Goal: Task Accomplishment & Management: Use online tool/utility

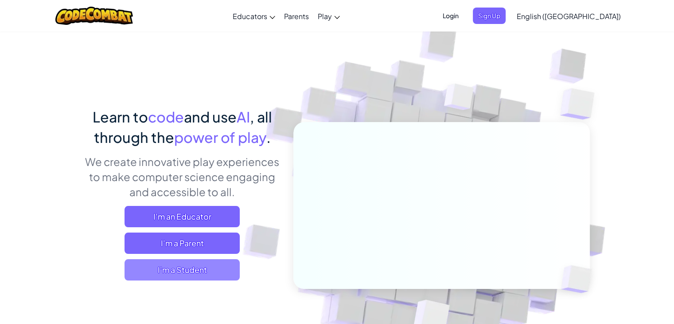
click at [191, 274] on span "I'm a Student" at bounding box center [182, 269] width 115 height 21
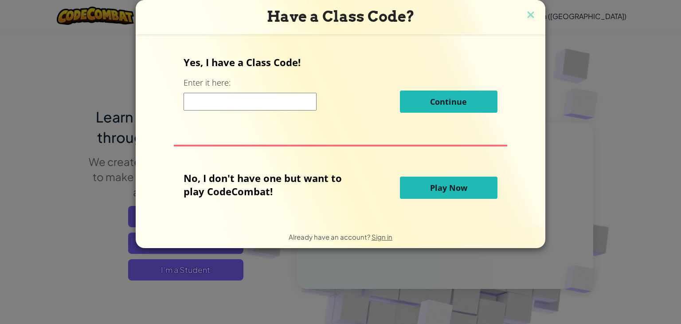
click at [200, 91] on div "Continue" at bounding box center [340, 101] width 313 height 22
click at [420, 184] on button "Play Now" at bounding box center [449, 187] width 98 height 22
click at [449, 190] on span "Play Now" at bounding box center [448, 187] width 37 height 11
click at [533, 13] on img at bounding box center [531, 15] width 12 height 13
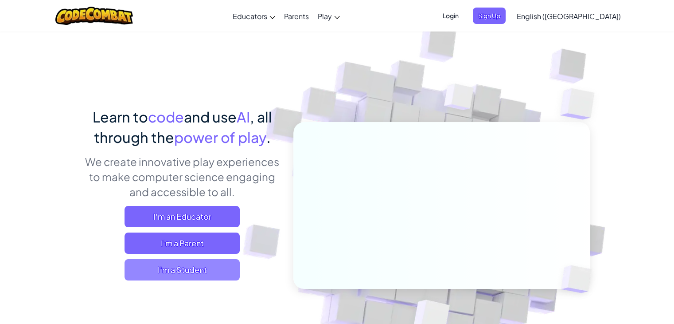
click at [163, 271] on span "I'm a Student" at bounding box center [182, 269] width 115 height 21
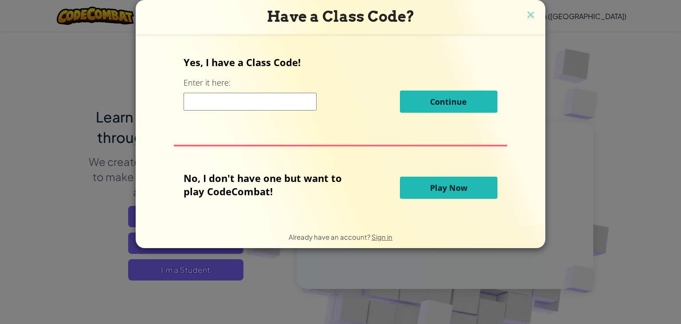
click at [425, 190] on button "Play Now" at bounding box center [449, 187] width 98 height 22
click at [254, 193] on p "No, I don't have one but want to play CodeCombat!" at bounding box center [270, 184] width 172 height 27
drag, startPoint x: 259, startPoint y: 114, endPoint x: 257, endPoint y: 90, distance: 24.0
click at [257, 90] on div "Yes, I have a Class Code! Enter it here: Continue" at bounding box center [340, 87] width 313 height 64
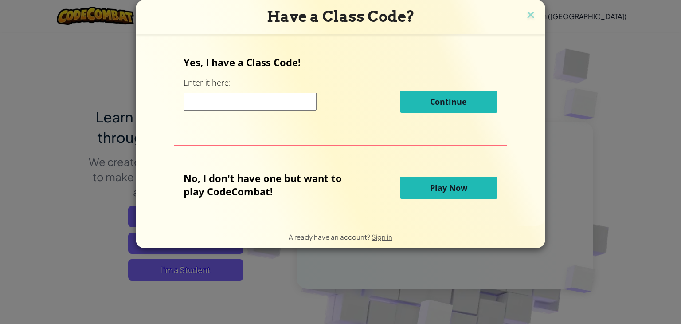
click at [257, 90] on div "Continue" at bounding box center [340, 101] width 313 height 22
click at [256, 99] on input at bounding box center [250, 102] width 133 height 18
click at [422, 196] on button "Play Now" at bounding box center [449, 187] width 98 height 22
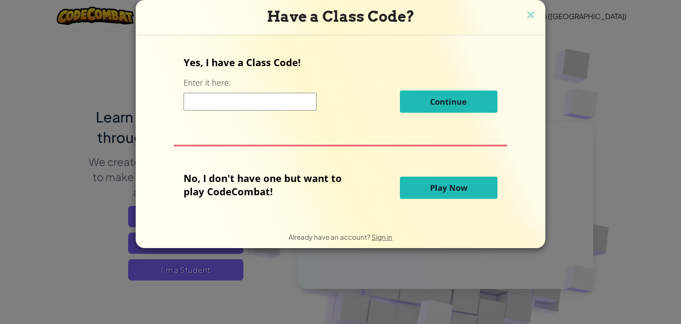
click at [422, 196] on button "Play Now" at bounding box center [449, 187] width 98 height 22
click at [528, 12] on img at bounding box center [531, 15] width 12 height 13
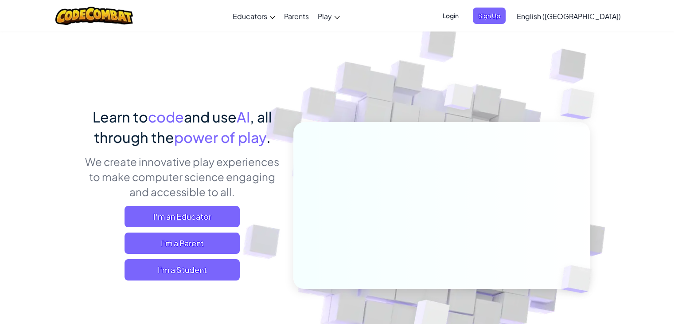
click at [464, 13] on span "Login" at bounding box center [451, 16] width 27 height 16
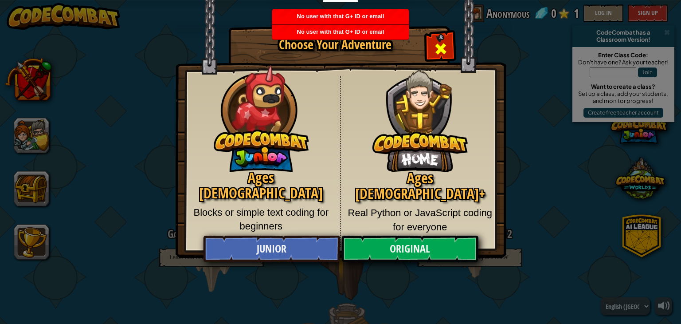
click at [433, 46] on div "Close modal" at bounding box center [441, 48] width 28 height 28
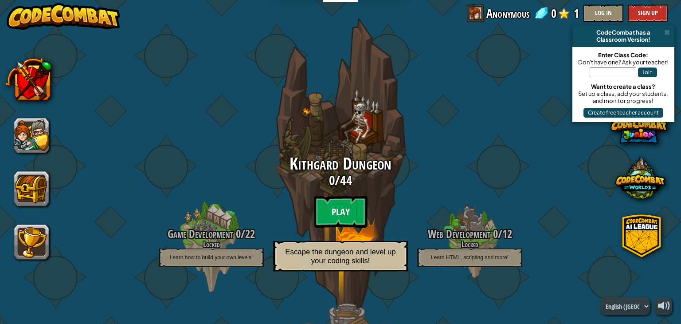
click at [326, 198] on btn "Play" at bounding box center [340, 212] width 53 height 32
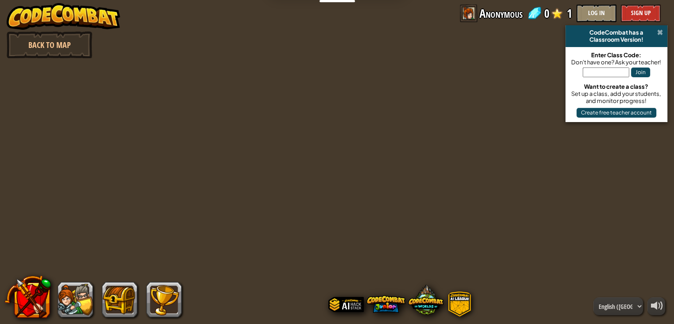
click at [662, 34] on span at bounding box center [661, 32] width 6 height 7
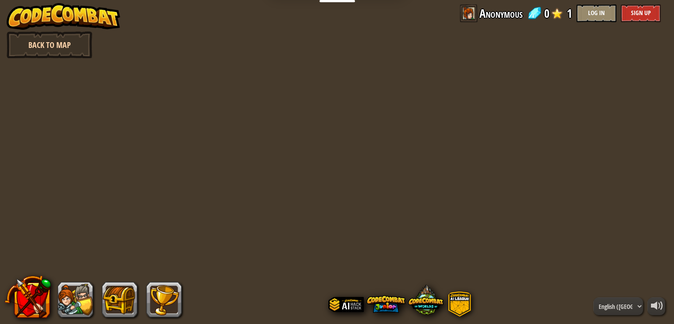
click at [28, 40] on link "Back to Map" at bounding box center [50, 44] width 86 height 27
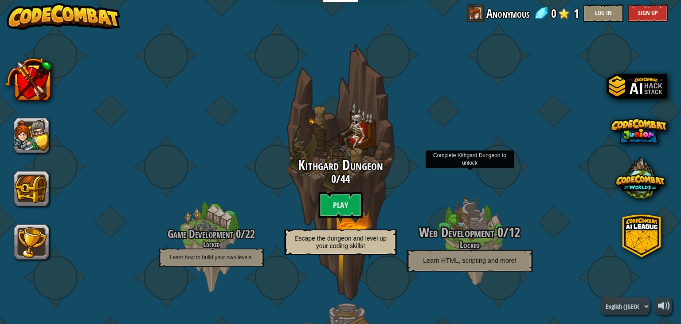
click at [458, 243] on h4 "Locked" at bounding box center [469, 244] width 168 height 10
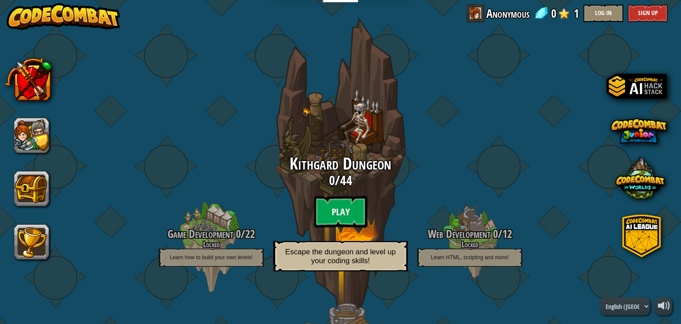
click at [337, 213] on btn "Play" at bounding box center [340, 212] width 53 height 32
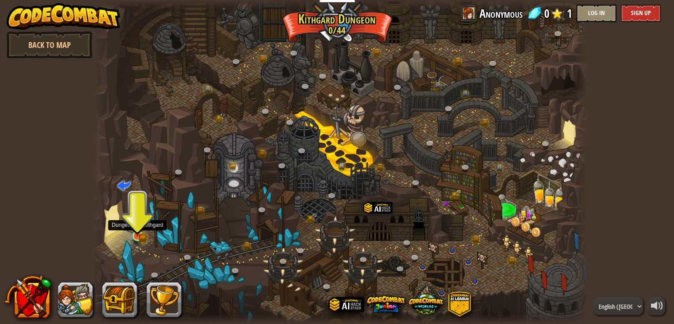
click at [144, 227] on img at bounding box center [137, 222] width 12 height 27
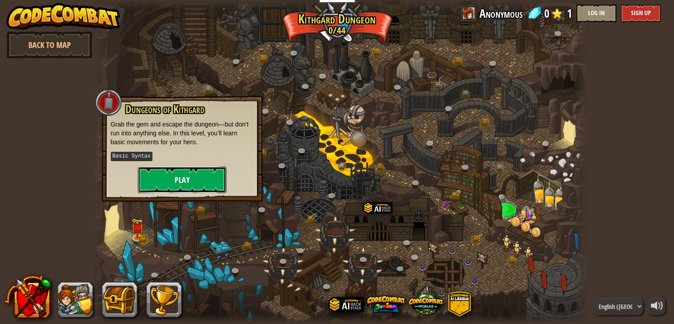
click at [179, 169] on button "Play" at bounding box center [182, 179] width 89 height 27
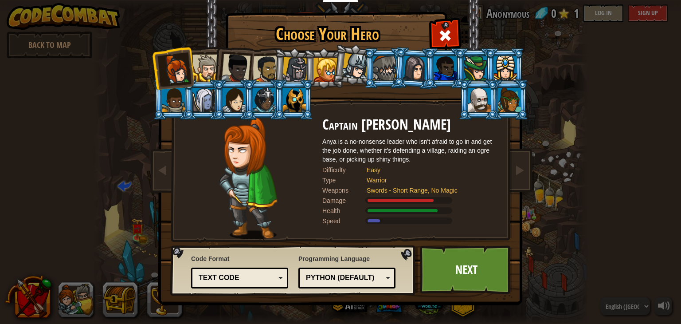
click at [232, 265] on div "Code Format Text code Blocks and code Blocks Blocks (Icons) Text code Blocks - …" at bounding box center [239, 271] width 97 height 39
click at [228, 271] on div "Text code" at bounding box center [240, 278] width 86 height 14
click at [171, 254] on img at bounding box center [293, 270] width 247 height 51
click at [325, 271] on div "Python (Default)" at bounding box center [347, 278] width 86 height 14
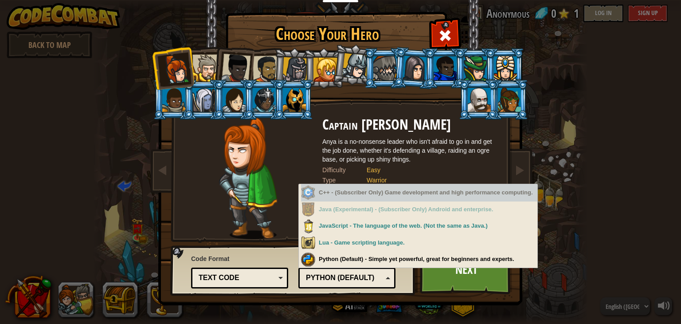
click at [353, 196] on div "C++ - (Subscriber Only) Game development and high performance computing." at bounding box center [419, 192] width 236 height 17
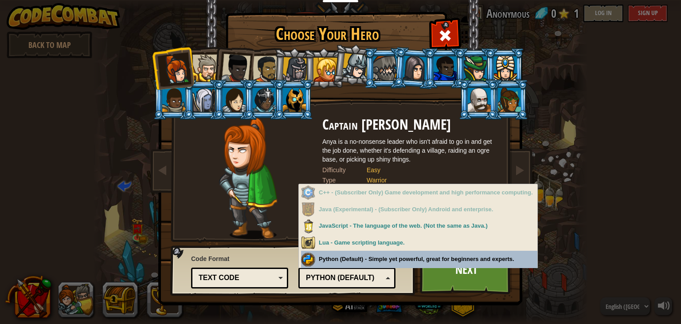
click at [359, 282] on div "Python (Default)" at bounding box center [344, 278] width 77 height 10
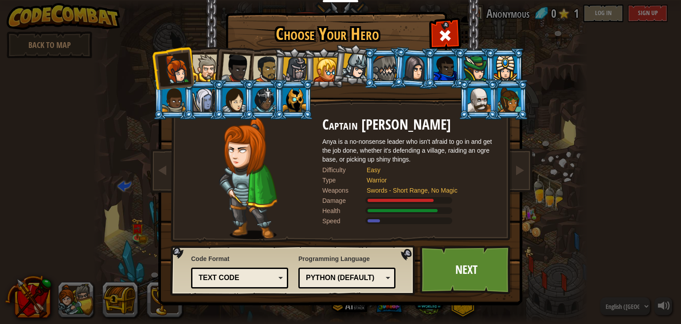
click at [251, 280] on div "Text code" at bounding box center [237, 278] width 77 height 10
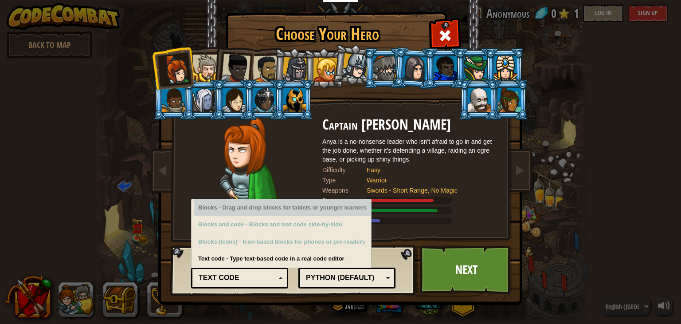
click at [253, 209] on div "Blocks - Drag and drop blocks for tablets or younger learners" at bounding box center [282, 207] width 177 height 17
click at [268, 205] on div "Blocks - Drag and drop blocks for tablets or younger learners" at bounding box center [282, 207] width 177 height 17
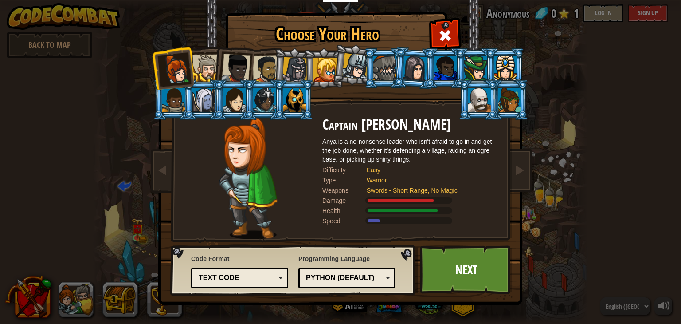
click at [248, 254] on div "Code Format Text code Blocks and code Blocks Blocks (Icons) Text code Blocks - …" at bounding box center [239, 271] width 97 height 39
click at [248, 275] on div "Text code" at bounding box center [237, 278] width 77 height 10
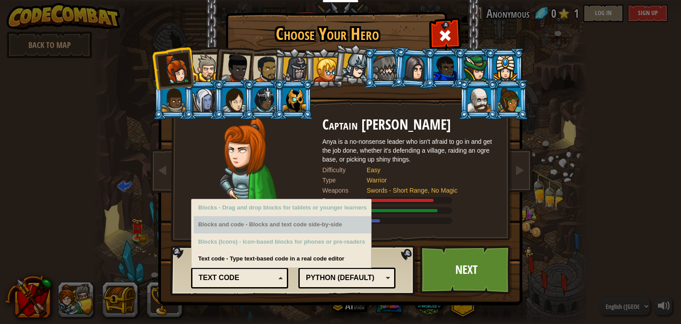
click at [246, 231] on div "Blocks and code - Blocks and text code side-by-side" at bounding box center [282, 224] width 177 height 17
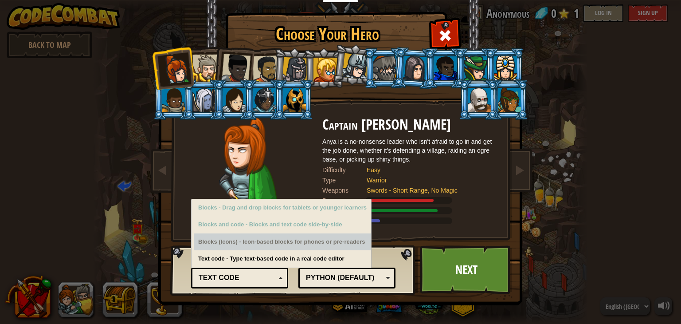
click at [248, 243] on div "Blocks (Icons) - Icon-based blocks for phones or pre-readers" at bounding box center [282, 241] width 177 height 17
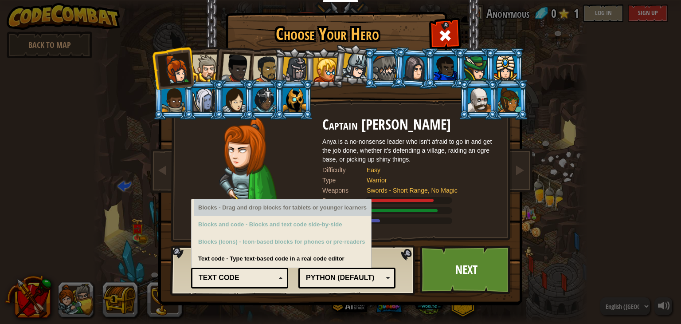
click at [260, 207] on div "Blocks - Drag and drop blocks for tablets or younger learners" at bounding box center [282, 207] width 177 height 17
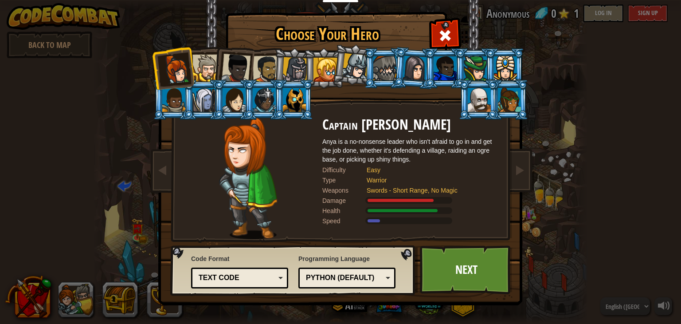
click at [267, 265] on div "Code Format Text code Blocks and code Blocks Blocks (Icons) Text code Blocks - …" at bounding box center [239, 271] width 97 height 39
click at [461, 272] on link "Next" at bounding box center [466, 269] width 93 height 49
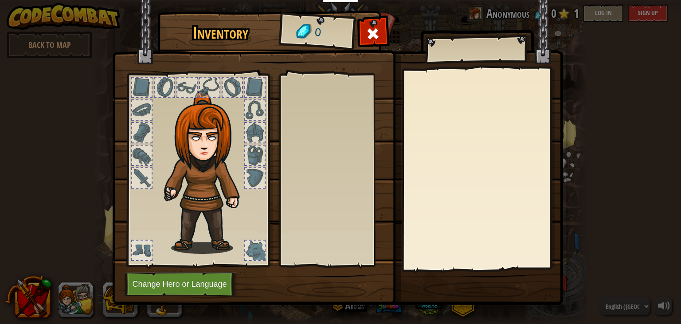
click at [139, 164] on div at bounding box center [142, 155] width 20 height 20
click at [138, 178] on div at bounding box center [142, 178] width 20 height 20
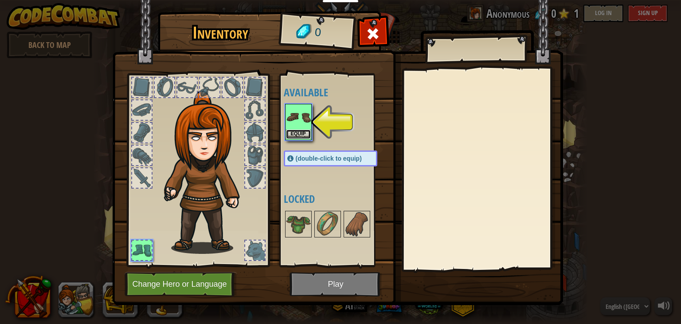
click at [293, 133] on button "Equip" at bounding box center [298, 133] width 25 height 9
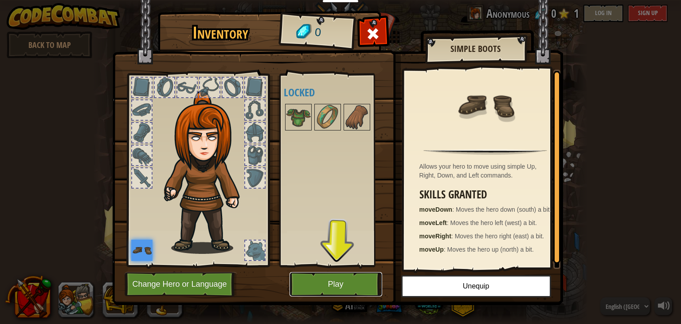
click at [319, 277] on button "Play" at bounding box center [336, 284] width 93 height 24
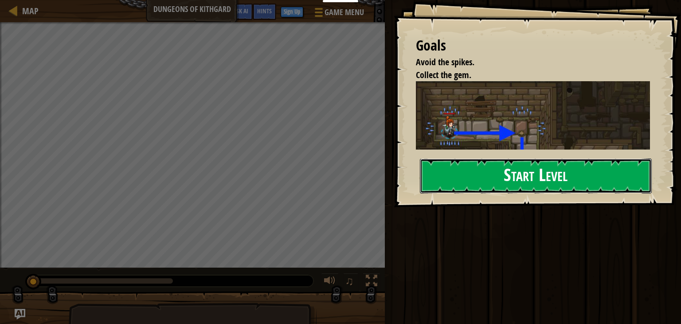
click at [470, 166] on button "Start Level" at bounding box center [536, 175] width 232 height 35
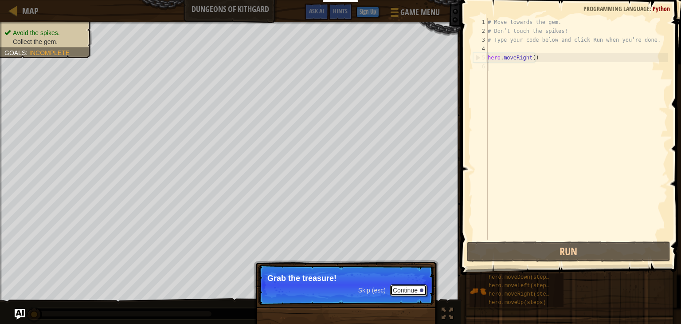
click at [396, 288] on button "Continue" at bounding box center [408, 290] width 37 height 12
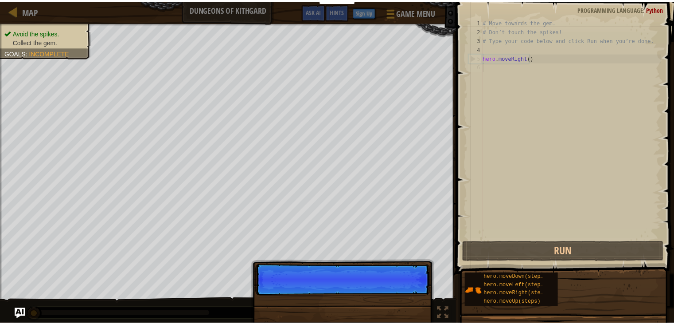
scroll to position [4, 0]
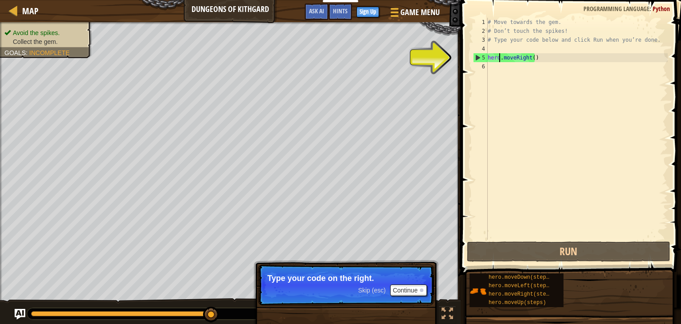
click at [499, 59] on div "# Move towards the gem. # Don’t touch the spikes! # Type your code below and cl…" at bounding box center [577, 137] width 182 height 239
type textarea "hero.moveRight()"
click at [531, 59] on div "# Move towards the gem. # Don’t touch the spikes! # Type your code below and cl…" at bounding box center [577, 137] width 182 height 239
click at [537, 59] on div "# Move towards the gem. # Don’t touch the spikes! # Type your code below and cl…" at bounding box center [577, 137] width 182 height 239
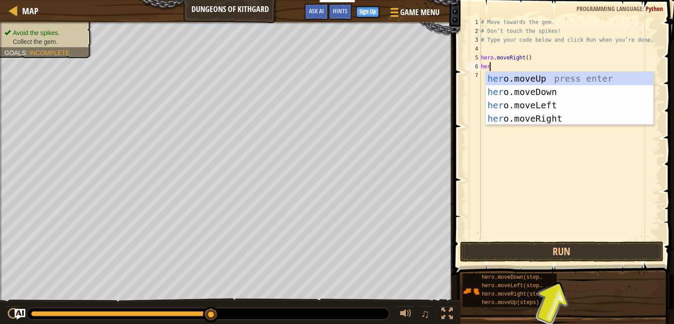
type textarea "hero"
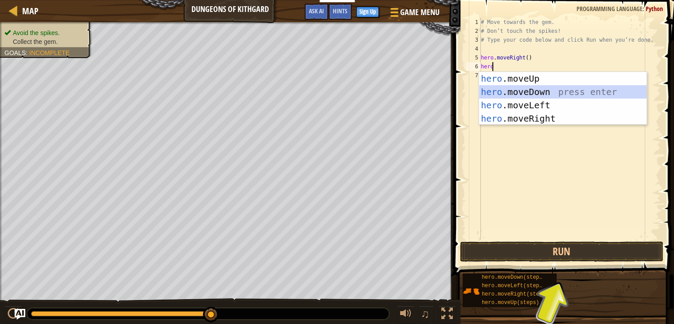
click at [538, 90] on div "hero .moveUp press enter hero .moveDown press enter hero .moveLeft press enter …" at bounding box center [563, 112] width 168 height 80
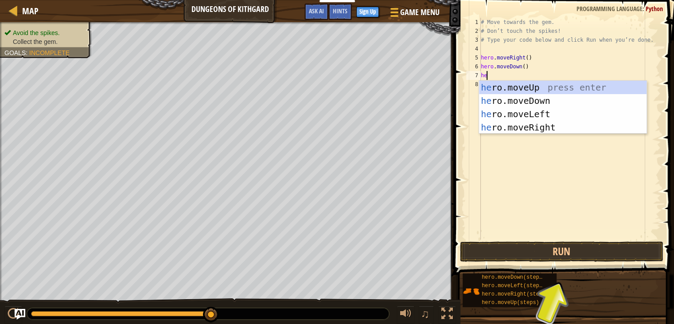
type textarea "her"
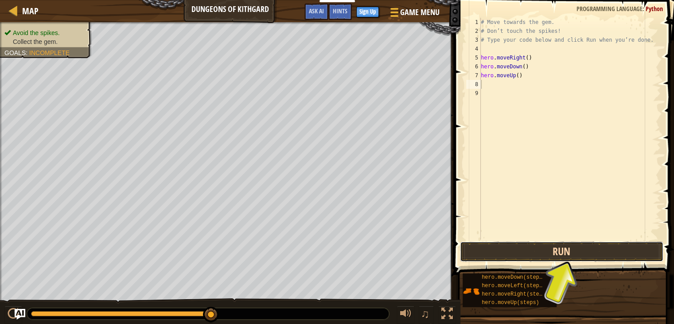
click at [513, 258] on button "Run" at bounding box center [562, 251] width 204 height 20
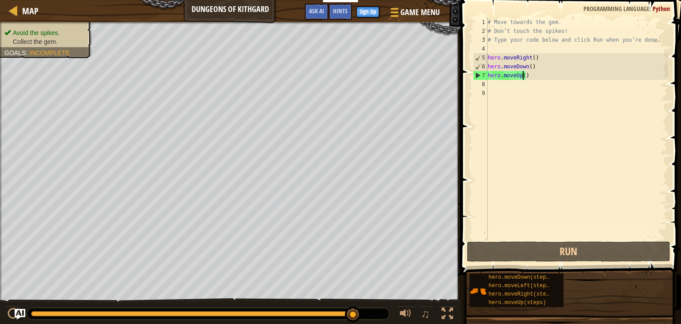
click at [524, 76] on div "# Move towards the gem. # Don’t touch the spikes! # Type your code below and cl…" at bounding box center [577, 137] width 182 height 239
click at [526, 76] on div "# Move towards the gem. # Don’t touch the spikes! # Type your code below and cl…" at bounding box center [577, 137] width 182 height 239
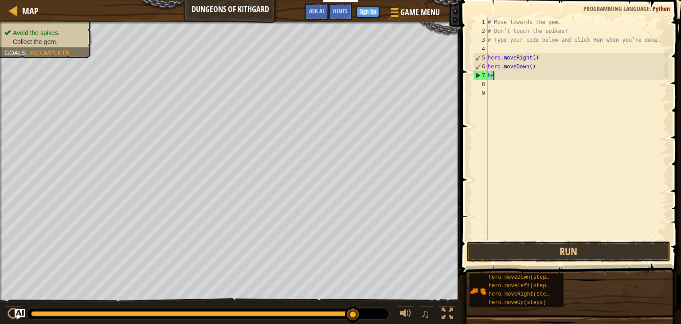
type textarea "h"
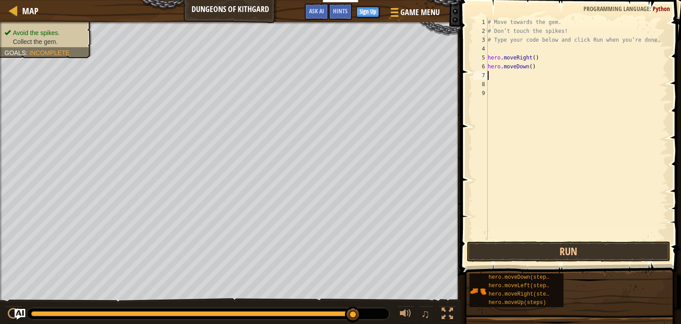
type textarea "h"
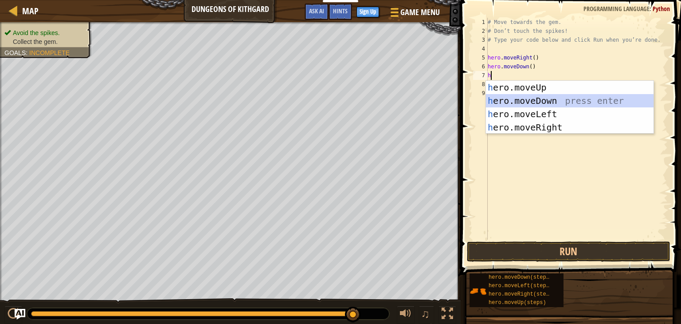
click at [519, 102] on div "h ero.moveUp press enter h ero.moveDown press enter h ero.moveLeft press enter …" at bounding box center [570, 121] width 168 height 80
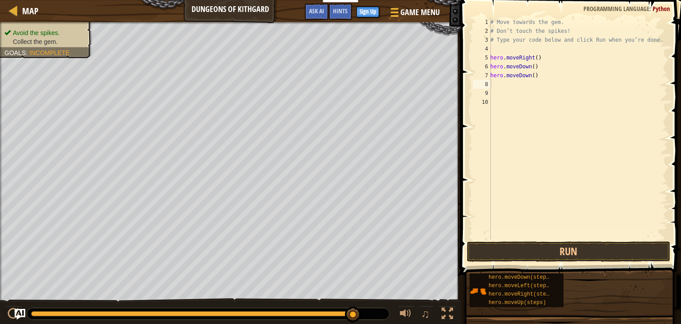
click at [512, 262] on span at bounding box center [571, 124] width 227 height 301
click at [511, 259] on button "Run" at bounding box center [569, 251] width 204 height 20
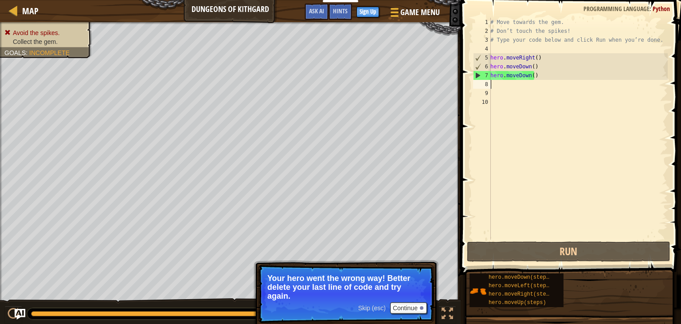
click at [531, 75] on div "# Move towards the gem. # Don’t touch the spikes! # Type your code below and cl…" at bounding box center [578, 137] width 179 height 239
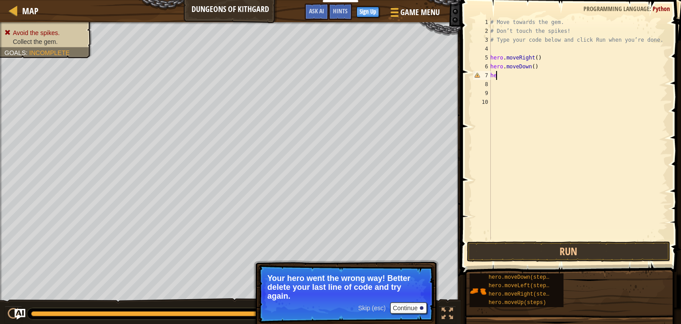
type textarea "h"
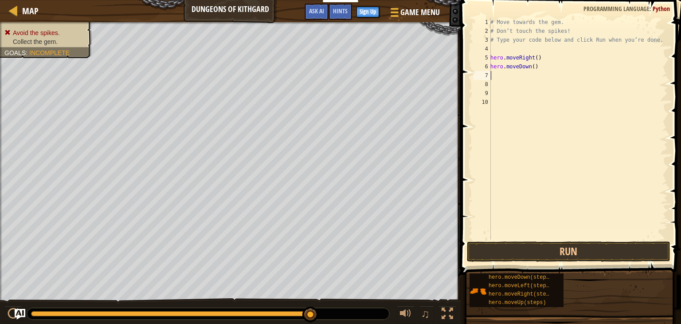
click at [531, 75] on div "# Move towards the gem. # Don’t touch the spikes! # Type your code below and cl…" at bounding box center [578, 137] width 179 height 239
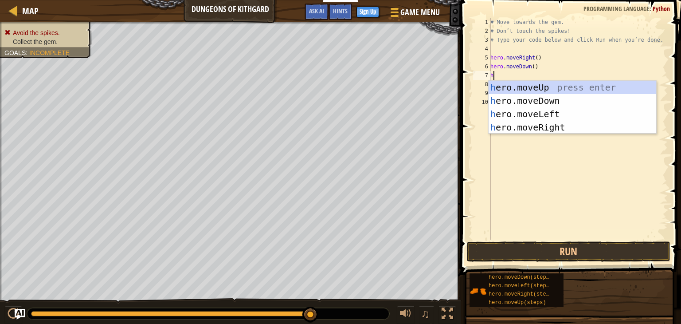
type textarea "her"
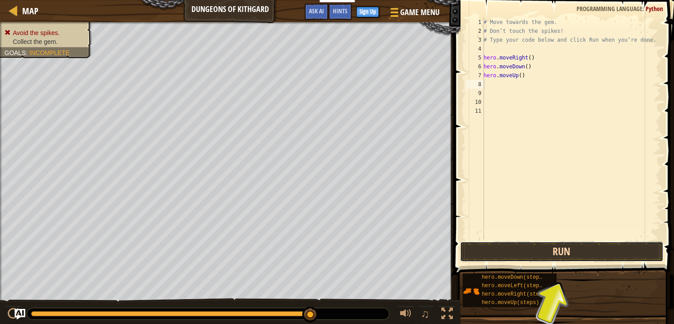
click at [504, 247] on button "Run" at bounding box center [562, 251] width 204 height 20
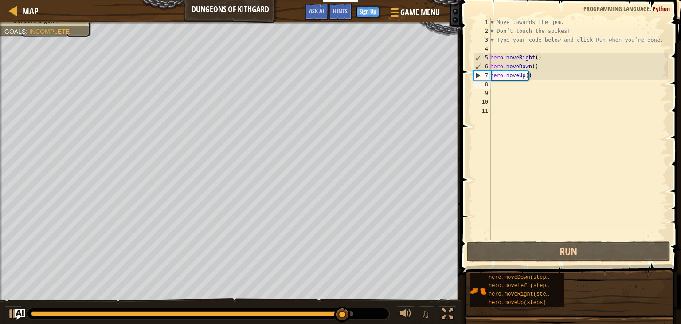
type textarea "h"
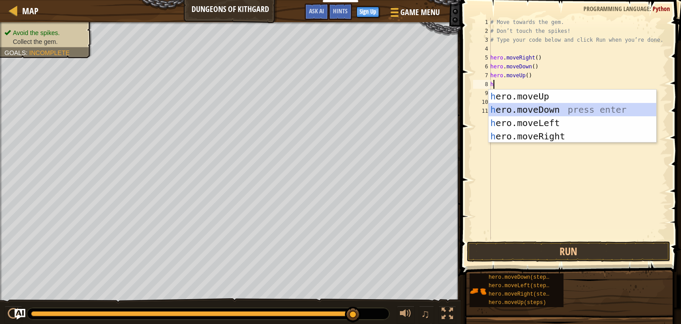
click at [512, 104] on div "h ero.moveUp press enter h ero.moveDown press enter h ero.moveLeft press enter …" at bounding box center [573, 130] width 168 height 80
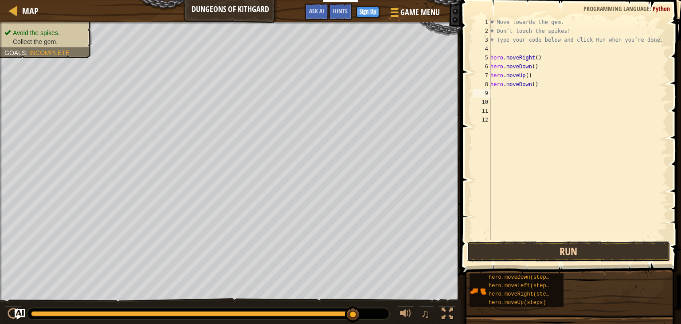
click at [529, 251] on button "Run" at bounding box center [569, 251] width 204 height 20
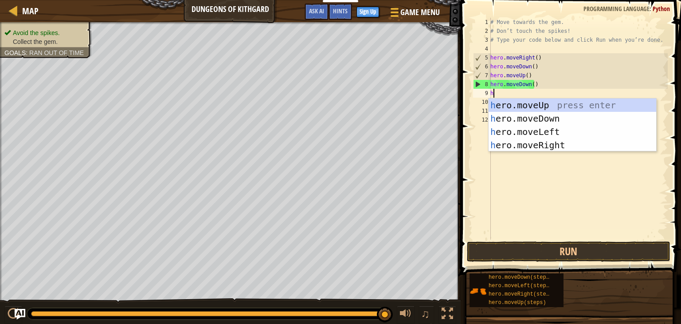
type textarea "he"
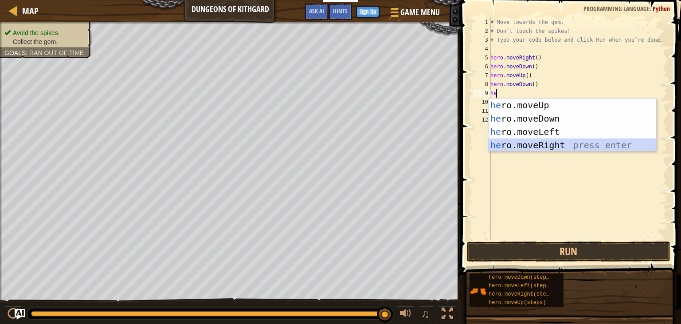
click at [531, 140] on div "he ro.moveUp press enter he ro.moveDown press enter he ro.moveLeft press enter …" at bounding box center [573, 138] width 168 height 80
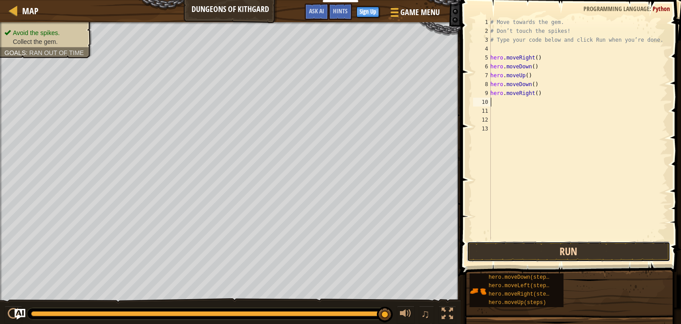
click at [521, 256] on button "Run" at bounding box center [569, 251] width 204 height 20
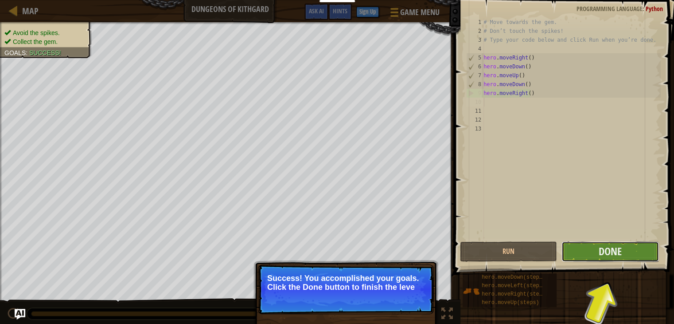
click at [572, 253] on button "Done" at bounding box center [610, 251] width 97 height 20
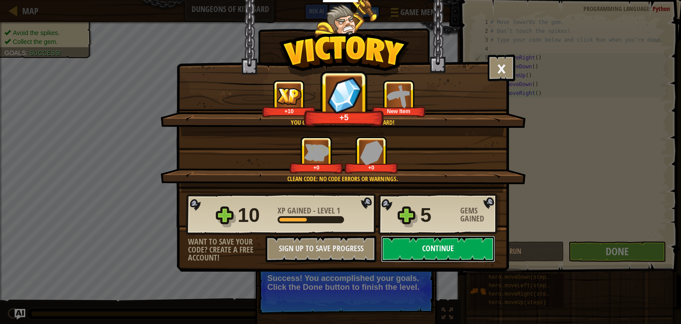
click at [412, 242] on button "Continue" at bounding box center [438, 248] width 114 height 27
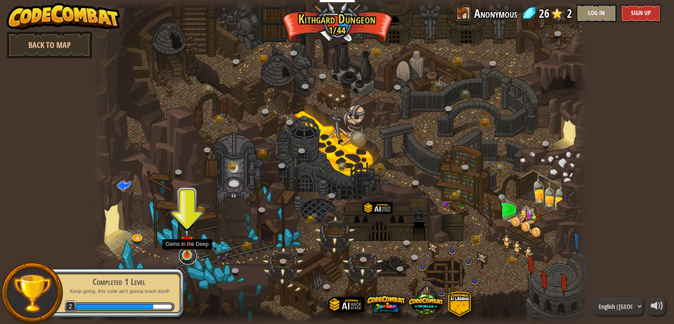
click at [181, 256] on link at bounding box center [188, 256] width 18 height 18
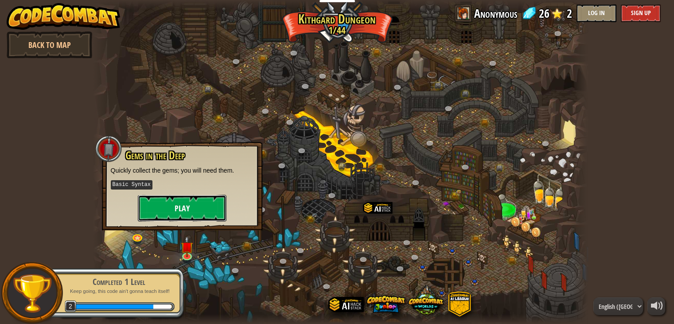
click at [158, 211] on button "Play" at bounding box center [182, 208] width 89 height 27
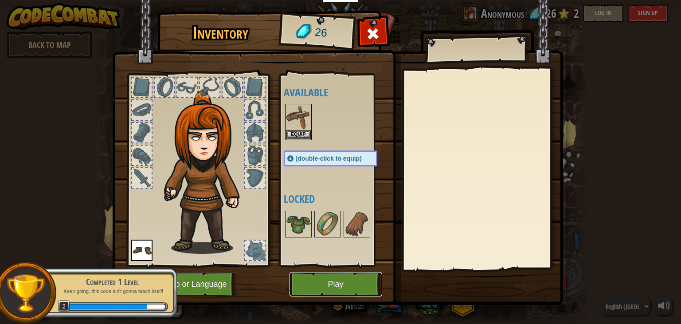
click at [305, 278] on button "Play" at bounding box center [336, 284] width 93 height 24
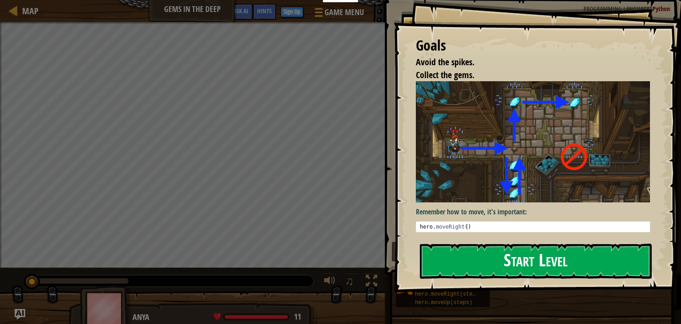
click at [463, 254] on button "Start Level" at bounding box center [536, 260] width 232 height 35
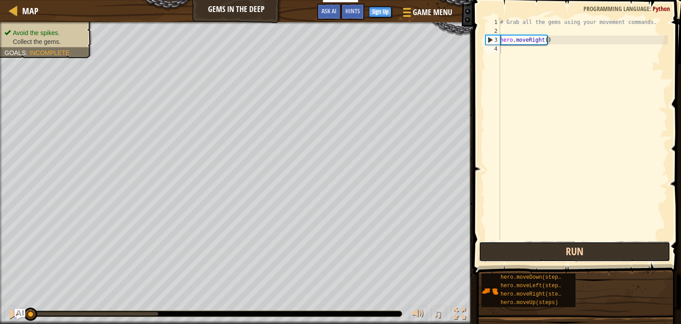
click at [515, 251] on button "Run" at bounding box center [575, 251] width 192 height 20
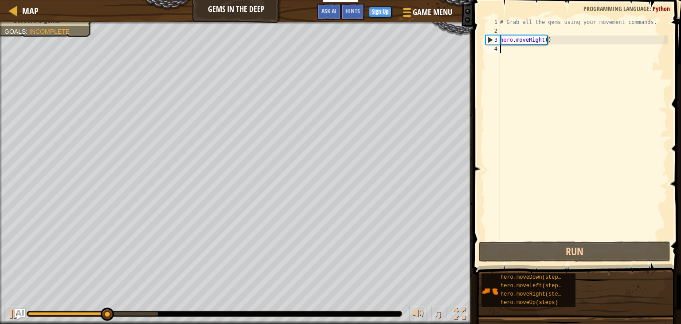
type textarea "h"
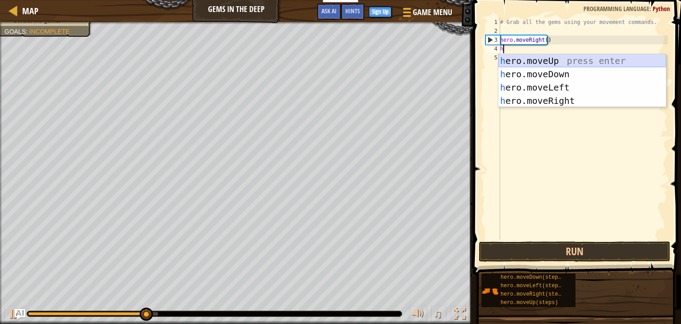
click at [527, 64] on div "h ero.moveUp press enter h ero.moveDown press enter h ero.moveLeft press enter …" at bounding box center [582, 94] width 168 height 80
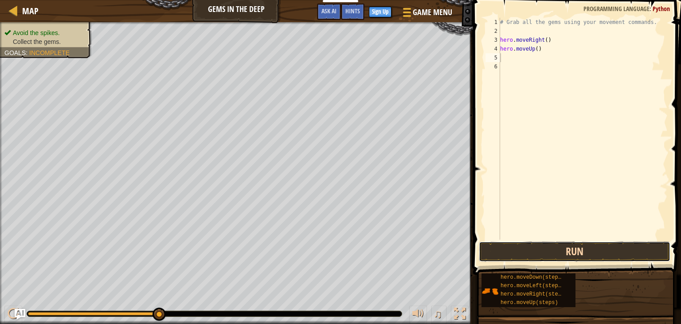
click at [520, 250] on button "Run" at bounding box center [575, 251] width 192 height 20
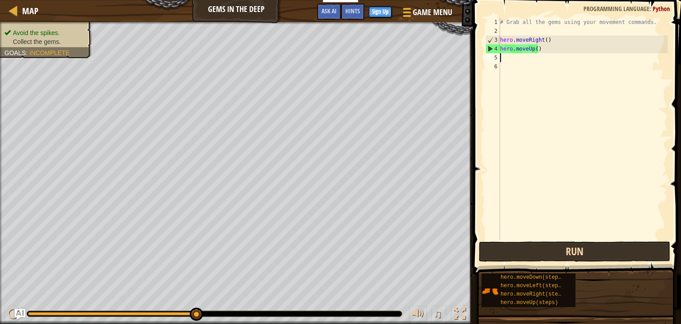
type textarea "h"
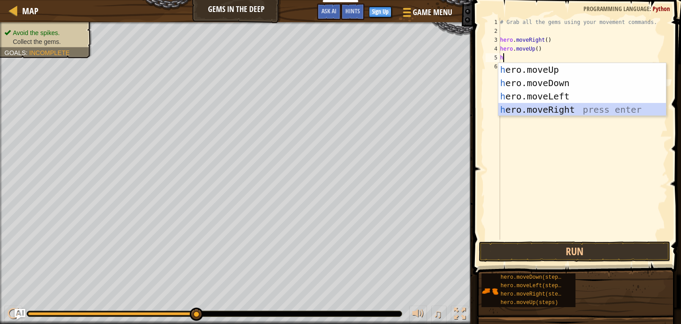
click at [528, 106] on div "h ero.moveUp press enter h ero.moveDown press enter h ero.moveLeft press enter …" at bounding box center [582, 103] width 168 height 80
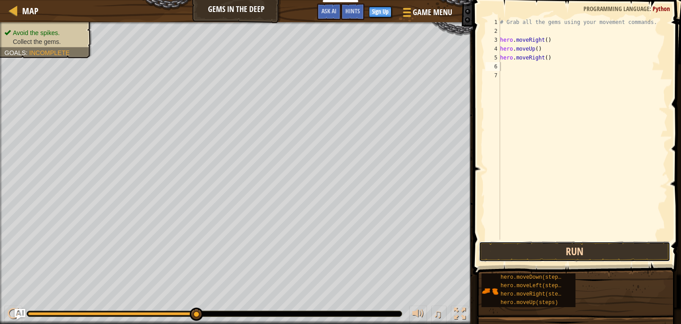
click at [526, 247] on button "Run" at bounding box center [575, 251] width 192 height 20
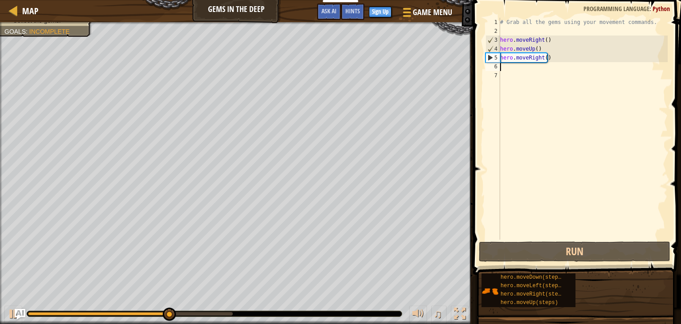
type textarea "h"
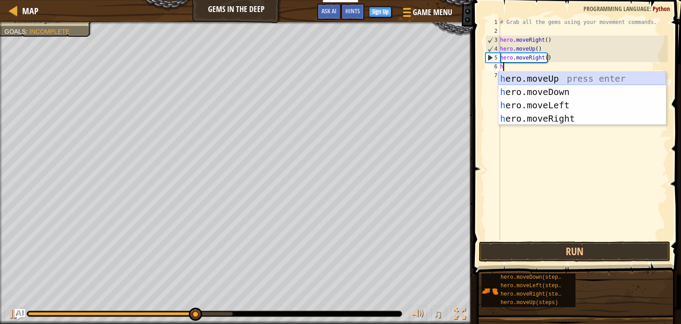
click at [500, 81] on div "h ero.moveUp press enter h ero.moveDown press enter h ero.moveLeft press enter …" at bounding box center [582, 112] width 168 height 80
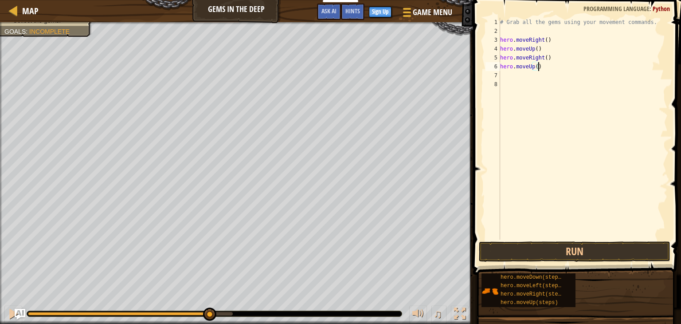
click at [541, 69] on div "# Grab all the gems using your movement commands. hero . moveRight ( ) hero . m…" at bounding box center [582, 137] width 169 height 239
type textarea "h"
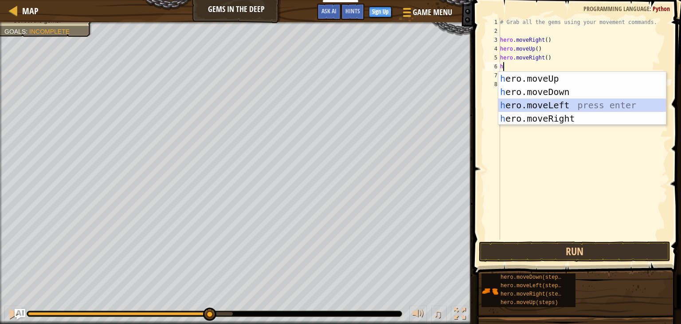
click at [527, 109] on div "h ero.moveUp press enter h ero.moveDown press enter h ero.moveLeft press enter …" at bounding box center [582, 112] width 168 height 80
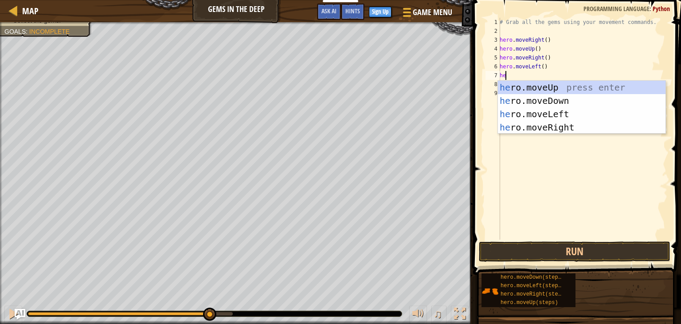
type textarea "he"
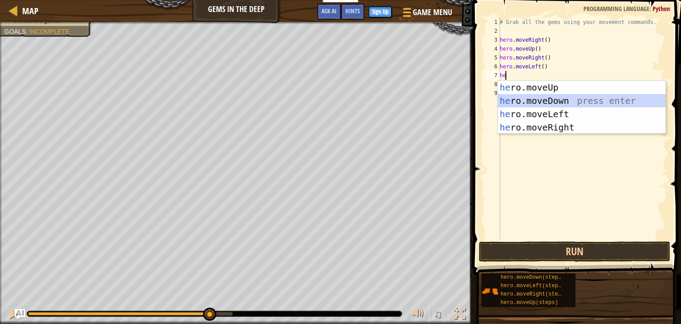
click at [533, 101] on div "he ro.moveUp press enter he ro.moveDown press enter he ro.moveLeft press enter …" at bounding box center [582, 121] width 168 height 80
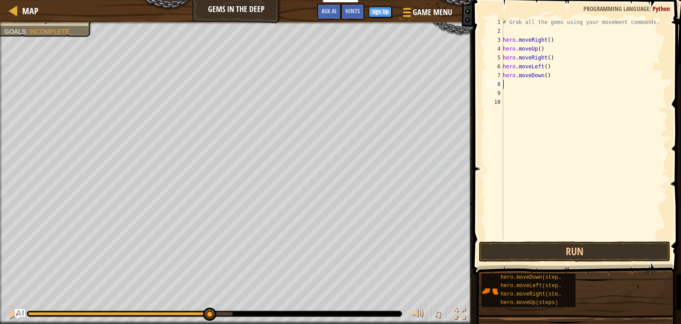
type textarea "g"
type textarea "h"
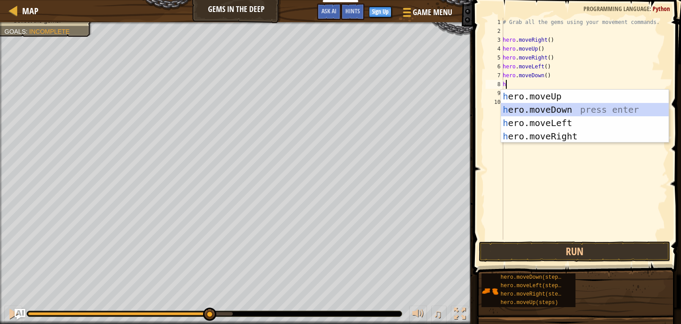
click at [519, 110] on div "h ero.moveUp press enter h ero.moveDown press enter h ero.moveLeft press enter …" at bounding box center [585, 130] width 168 height 80
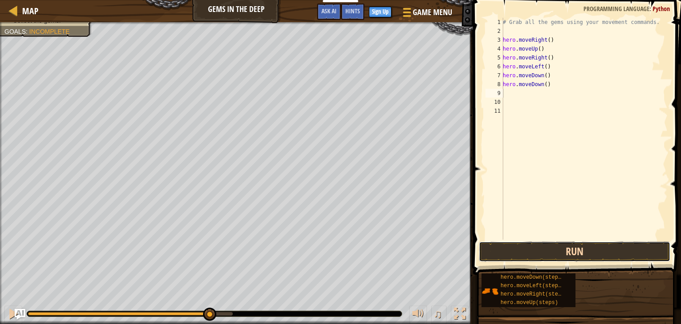
click at [543, 246] on button "Run" at bounding box center [575, 251] width 192 height 20
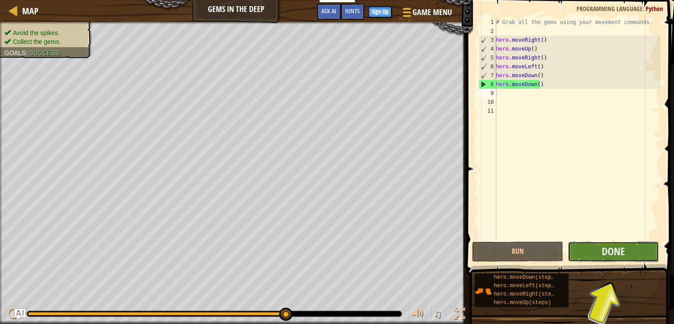
click at [588, 245] on button "Done" at bounding box center [613, 251] width 91 height 20
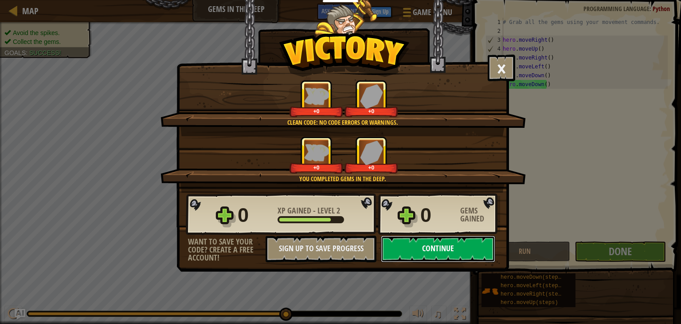
click at [410, 243] on button "Continue" at bounding box center [438, 248] width 114 height 27
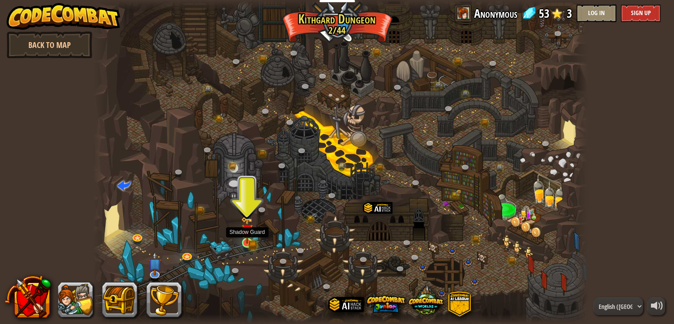
click at [250, 239] on img at bounding box center [247, 229] width 12 height 27
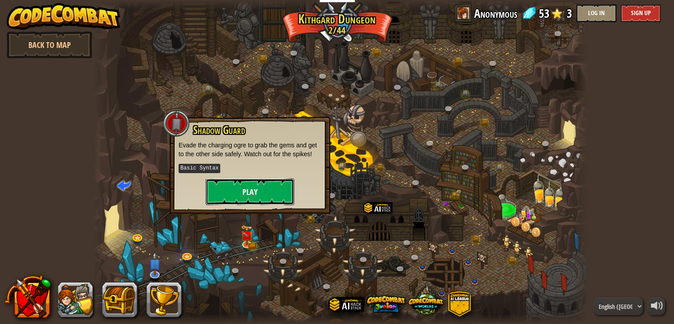
click at [238, 188] on button "Play" at bounding box center [250, 191] width 89 height 27
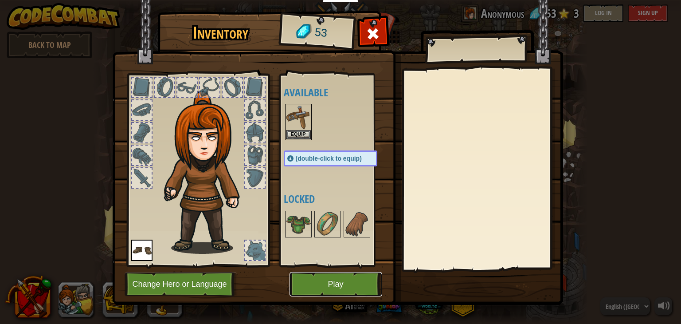
click at [326, 276] on button "Play" at bounding box center [336, 284] width 93 height 24
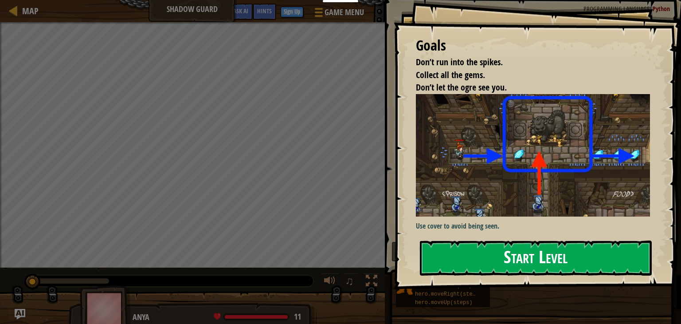
click at [550, 259] on button "Start Level" at bounding box center [536, 257] width 232 height 35
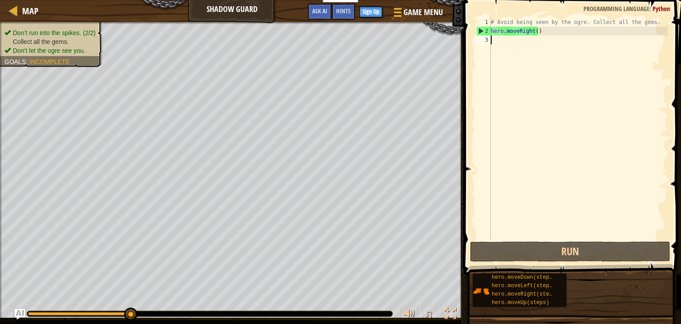
type textarea "h"
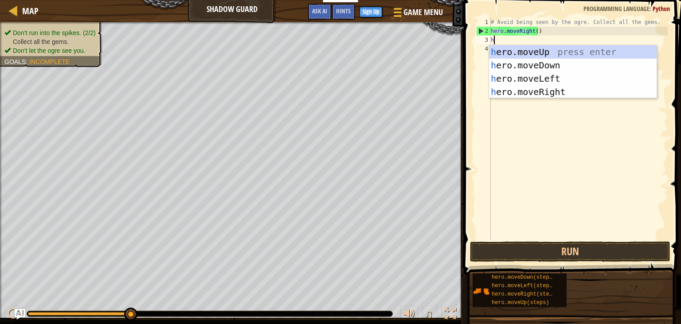
scroll to position [4, 0]
click at [515, 54] on div "h ero.moveUp press enter h ero.moveDown press enter h ero.moveLeft press enter …" at bounding box center [573, 85] width 168 height 80
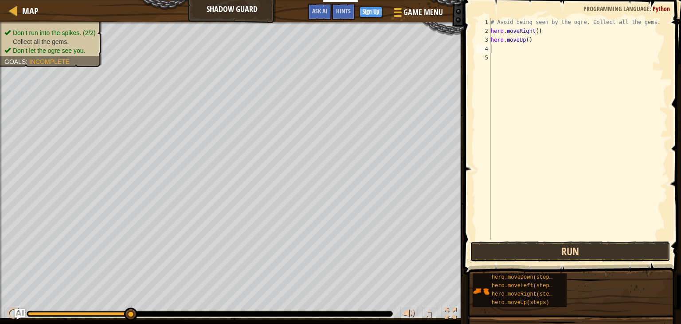
click at [511, 255] on button "Run" at bounding box center [570, 251] width 200 height 20
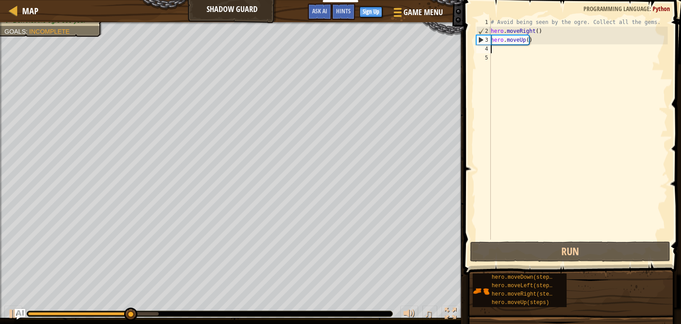
type textarea "h"
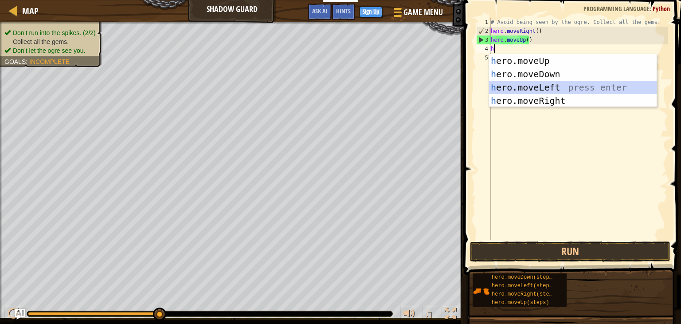
click at [492, 93] on div "h ero.moveUp press enter h ero.moveDown press enter h ero.moveLeft press enter …" at bounding box center [573, 94] width 168 height 80
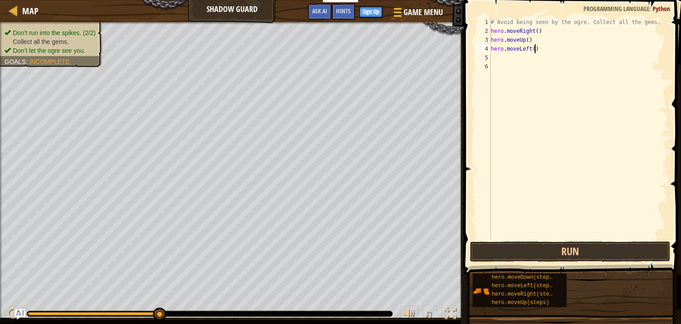
click at [535, 50] on div "# Avoid being seen by the ogre. Collect all the gems. hero . moveRight ( ) hero…" at bounding box center [578, 137] width 179 height 239
type textarea "h"
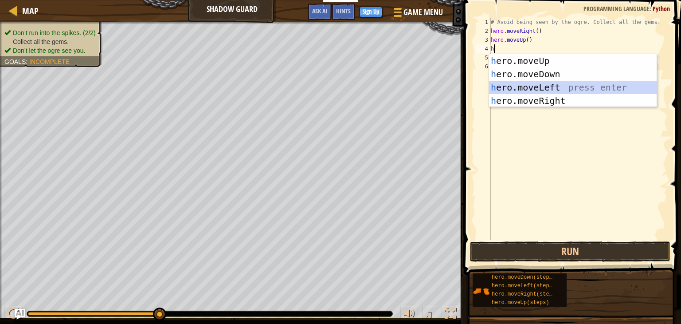
click at [537, 85] on div "h ero.moveUp press enter h ero.moveDown press enter h ero.moveLeft press enter …" at bounding box center [573, 94] width 168 height 80
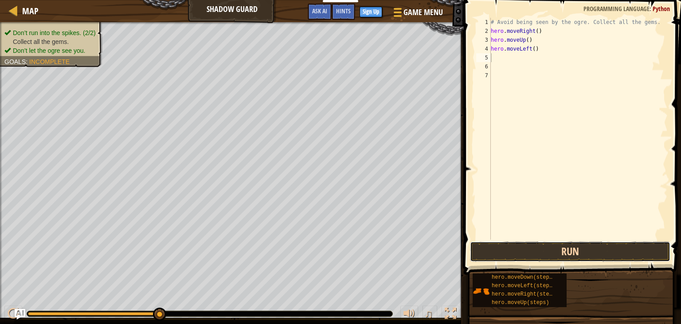
click at [514, 249] on button "Run" at bounding box center [570, 251] width 200 height 20
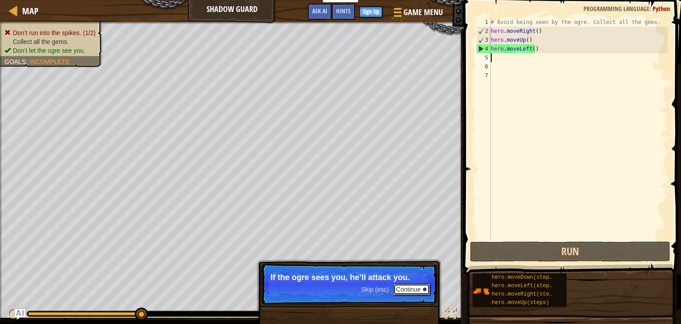
click at [401, 289] on button "Continue" at bounding box center [411, 289] width 37 height 12
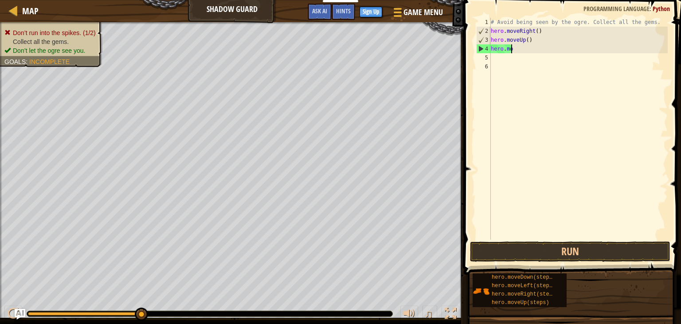
type textarea "h"
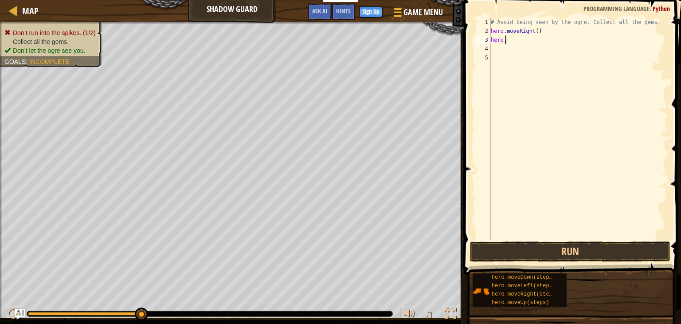
type textarea "h"
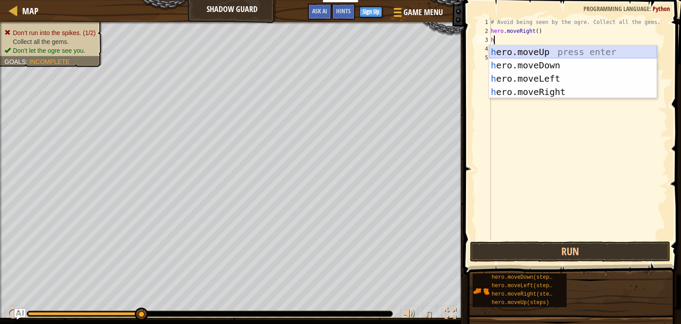
click at [505, 54] on div "h ero.moveUp press enter h ero.moveDown press enter h ero.moveLeft press enter …" at bounding box center [573, 85] width 168 height 80
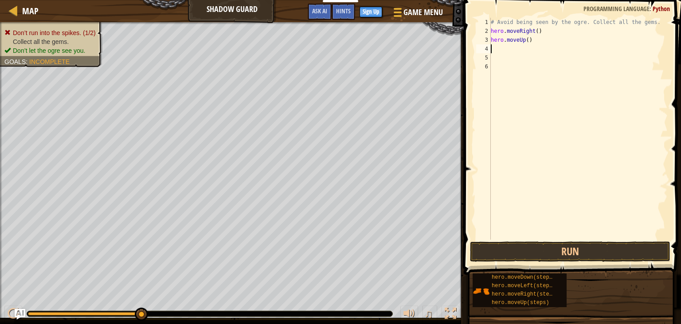
click at [506, 47] on div "# Avoid being seen by the ogre. Collect all the gems. hero . moveRight ( ) hero…" at bounding box center [578, 137] width 179 height 239
type textarea "h"
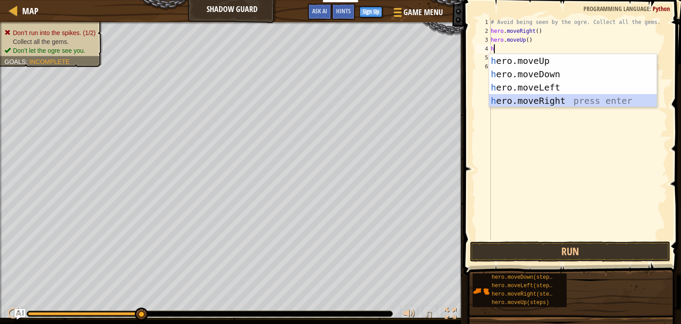
click at [517, 98] on div "h ero.moveUp press enter h ero.moveDown press enter h ero.moveLeft press enter …" at bounding box center [573, 94] width 168 height 80
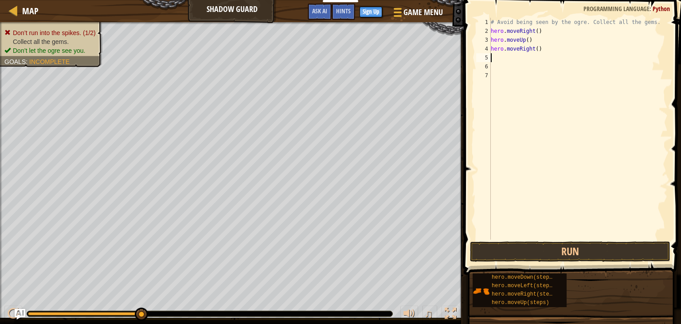
type textarea "h"
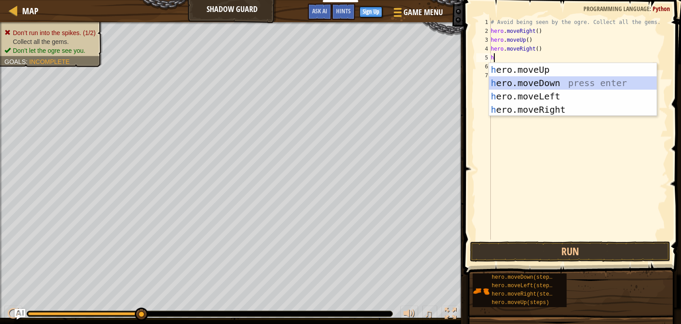
click at [508, 78] on div "h ero.moveUp press enter h ero.moveDown press enter h ero.moveLeft press enter …" at bounding box center [573, 103] width 168 height 80
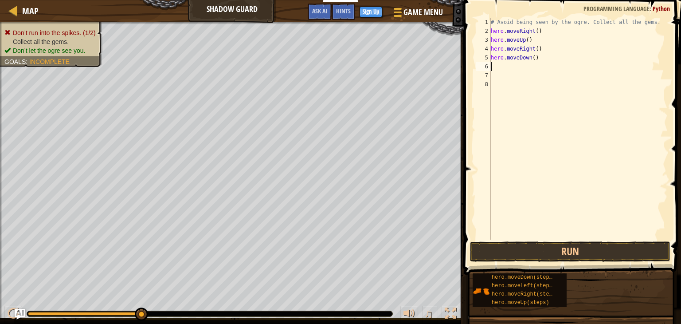
type textarea "h"
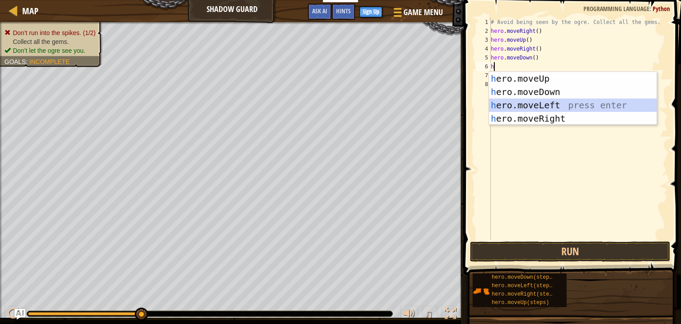
click at [513, 111] on div "h ero.moveUp press enter h ero.moveDown press enter h ero.moveLeft press enter …" at bounding box center [573, 112] width 168 height 80
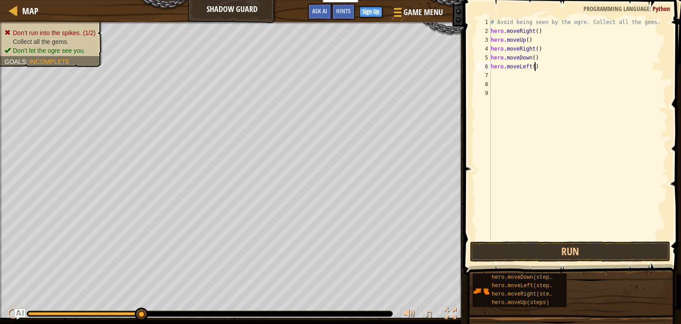
click at [539, 67] on div "# Avoid being seen by the ogre. Collect all the gems. hero . moveRight ( ) hero…" at bounding box center [578, 137] width 179 height 239
type textarea "hero.mover"
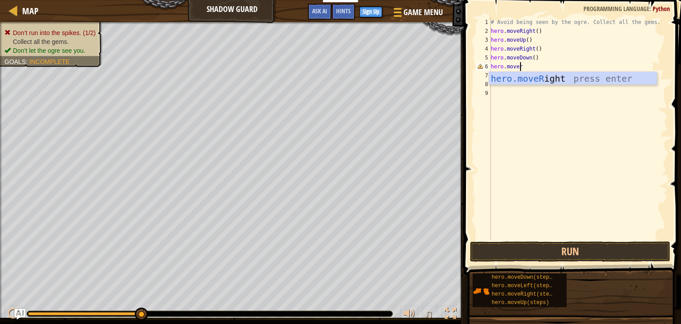
scroll to position [4, 2]
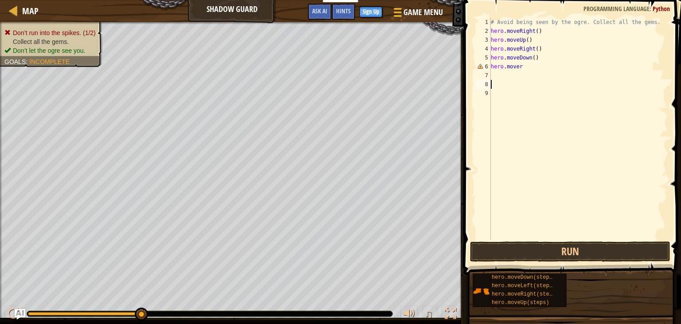
click at [534, 86] on div "# Avoid being seen by the ogre. Collect all the gems. hero . moveRight ( ) hero…" at bounding box center [578, 137] width 179 height 239
click at [531, 70] on div "# Avoid being seen by the ogre. Collect all the gems. hero . moveRight ( ) hero…" at bounding box center [578, 137] width 179 height 239
type textarea "h"
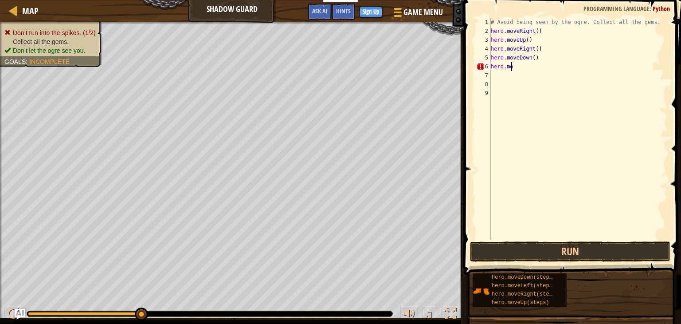
scroll to position [4, 0]
type textarea "h"
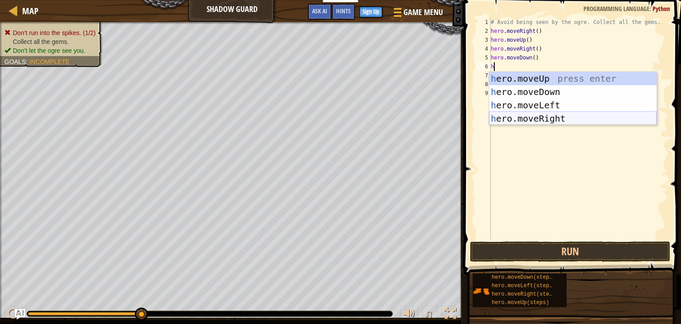
click at [537, 115] on div "h ero.moveUp press enter h ero.moveDown press enter h ero.moveLeft press enter …" at bounding box center [573, 112] width 168 height 80
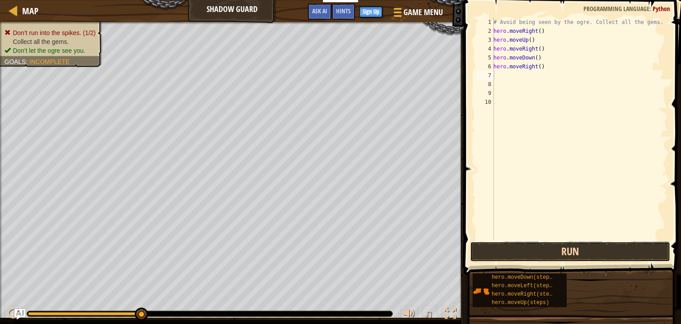
click at [543, 254] on button "Run" at bounding box center [570, 251] width 200 height 20
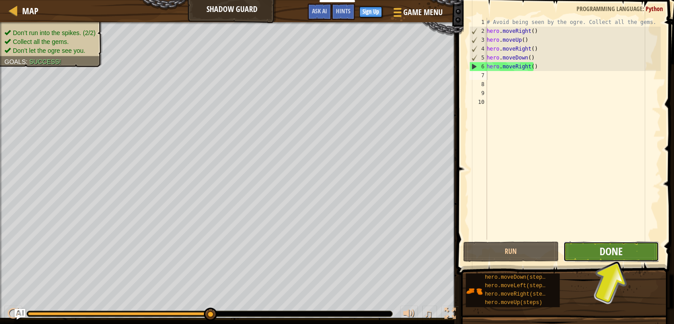
click at [602, 247] on button "Done" at bounding box center [612, 251] width 96 height 20
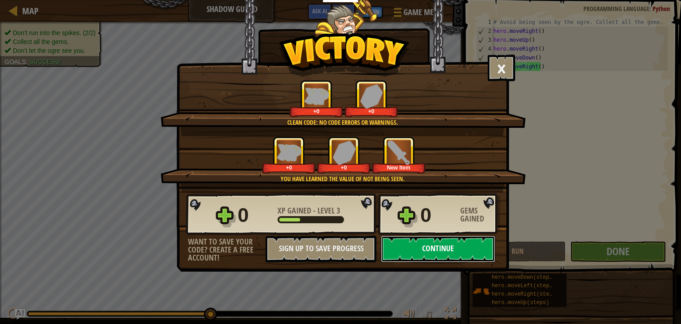
click at [433, 242] on button "Continue" at bounding box center [438, 248] width 114 height 27
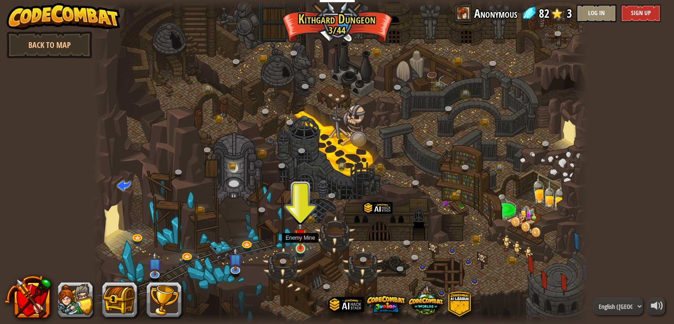
click at [297, 233] on img at bounding box center [300, 235] width 12 height 28
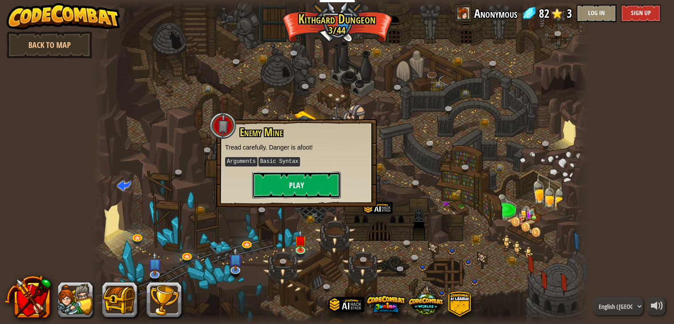
click at [286, 188] on button "Play" at bounding box center [296, 185] width 89 height 27
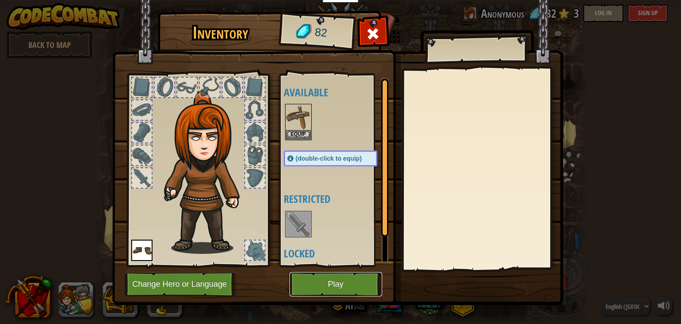
click at [329, 281] on button "Play" at bounding box center [336, 284] width 93 height 24
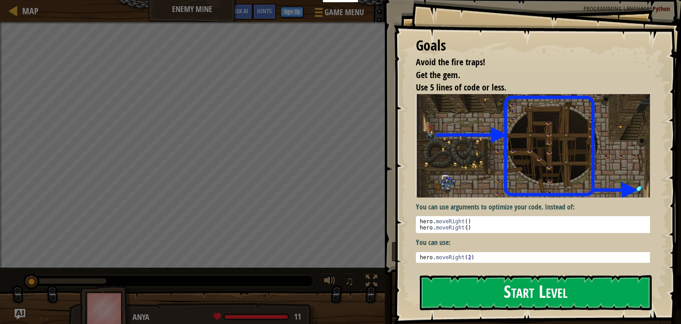
click at [458, 290] on button "Start Level" at bounding box center [536, 292] width 232 height 35
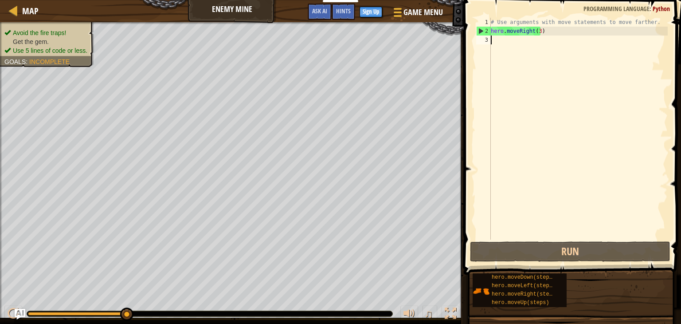
type textarea "h"
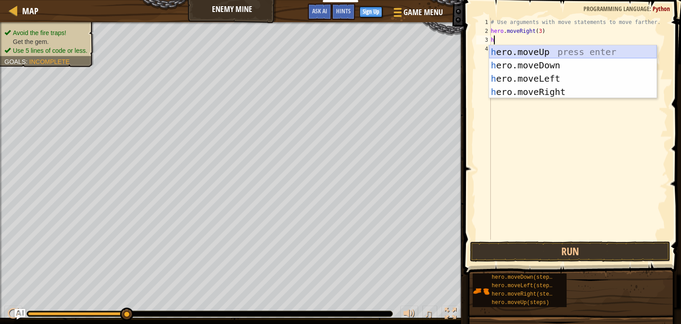
click at [492, 50] on div "h ero.moveUp press enter h ero.moveDown press enter h ero.moveLeft press enter …" at bounding box center [573, 85] width 168 height 80
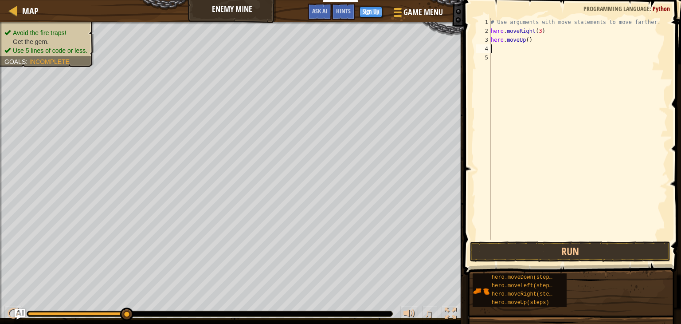
type textarea "h"
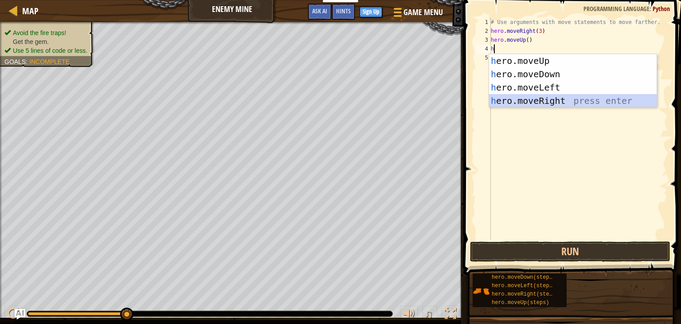
click at [505, 95] on div "h ero.moveUp press enter h ero.moveDown press enter h ero.moveLeft press enter …" at bounding box center [573, 94] width 168 height 80
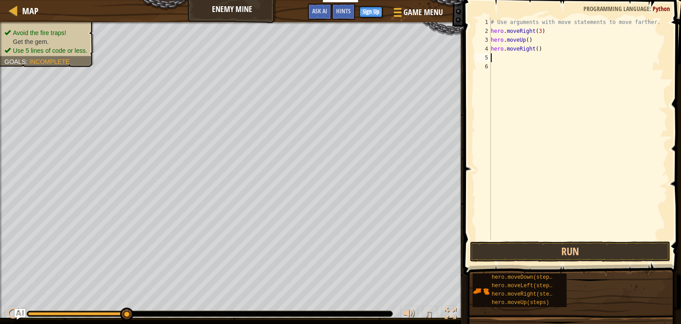
type textarea "h"
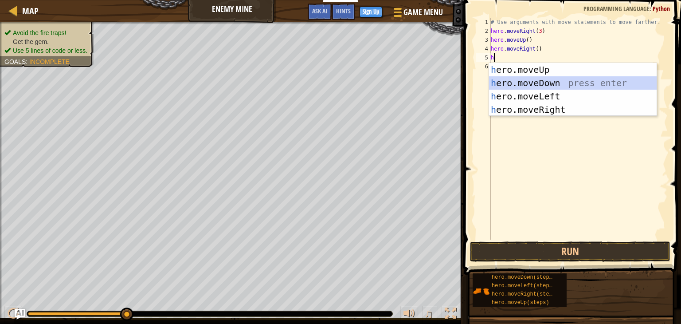
click at [508, 83] on div "h ero.moveUp press enter h ero.moveDown press enter h ero.moveLeft press enter …" at bounding box center [573, 103] width 168 height 80
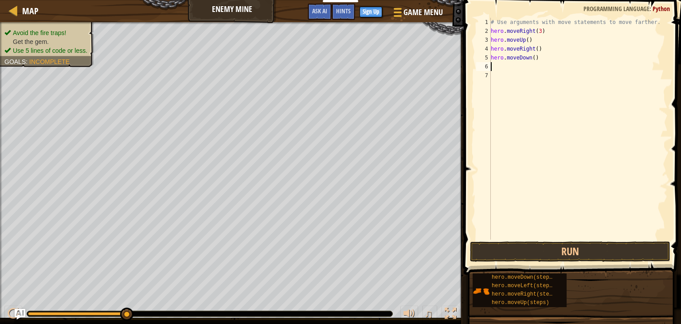
click at [533, 60] on div "# Use arguments with move statements to move farther. hero . moveRight ( 3 ) he…" at bounding box center [578, 137] width 179 height 239
click at [530, 59] on div "# Use arguments with move statements to move farther. hero . moveRight ( 3 ) he…" at bounding box center [578, 137] width 179 height 239
type textarea "hero.moveDown(3)"
type textarea "h"
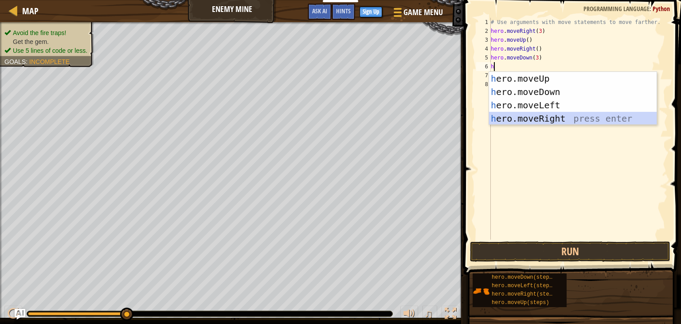
click at [534, 112] on div "h ero.moveUp press enter h ero.moveDown press enter h ero.moveLeft press enter …" at bounding box center [573, 112] width 168 height 80
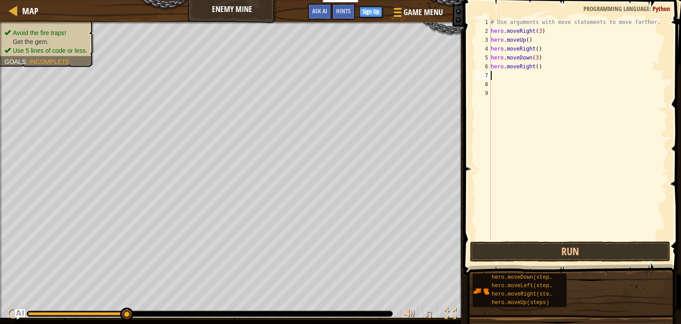
type textarea "h"
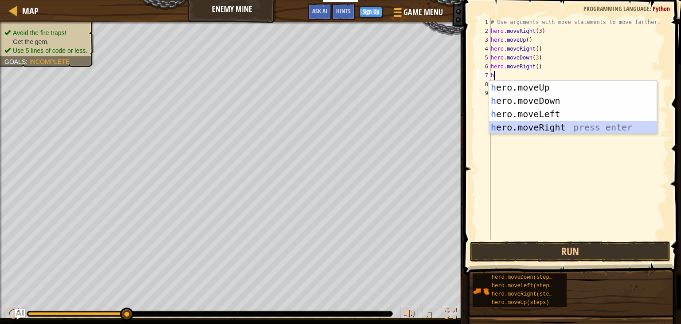
click at [503, 130] on div "h ero.moveUp press enter h ero.moveDown press enter h ero.moveLeft press enter …" at bounding box center [573, 121] width 168 height 80
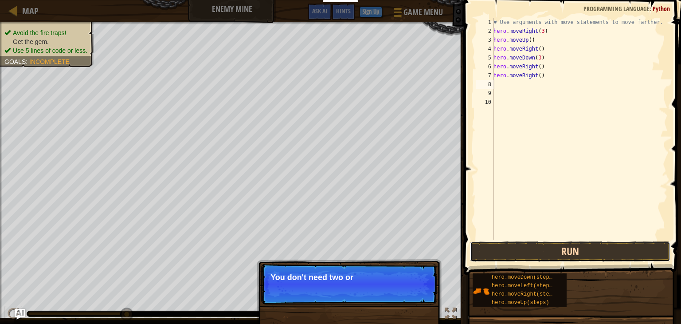
click at [517, 254] on button "Run" at bounding box center [570, 251] width 200 height 20
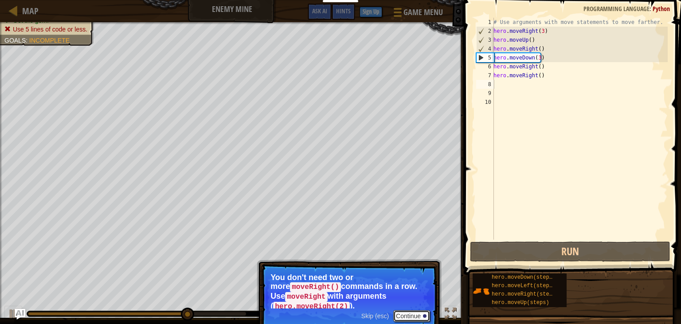
click at [412, 310] on button "Continue" at bounding box center [411, 316] width 37 height 12
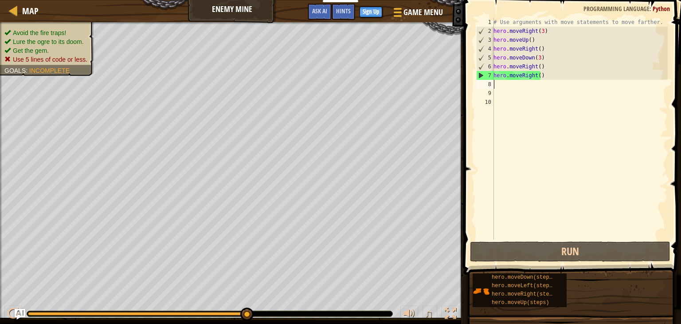
type textarea "h"
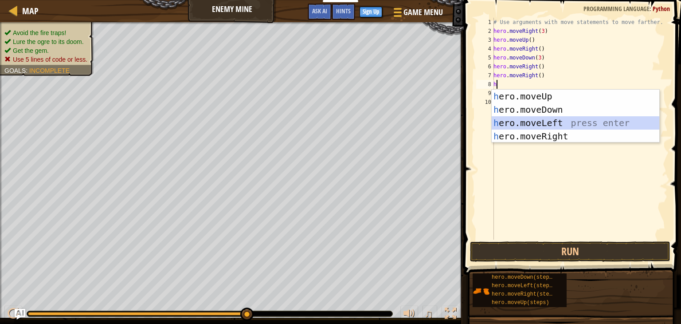
click at [513, 125] on div "h ero.moveUp press enter h ero.moveDown press enter h ero.moveLeft press enter …" at bounding box center [576, 130] width 168 height 80
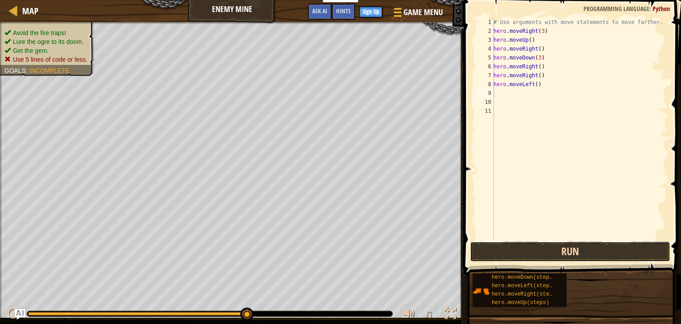
click at [536, 254] on button "Run" at bounding box center [570, 251] width 200 height 20
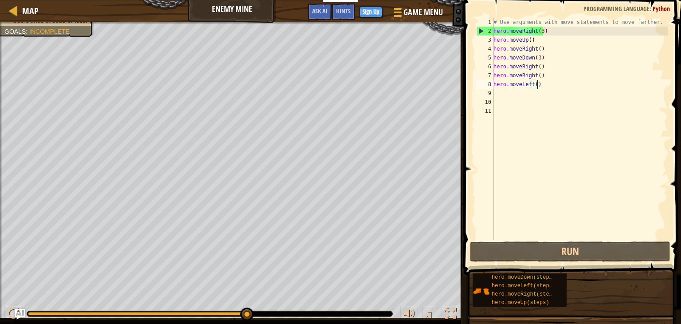
click at [537, 82] on div "# Use arguments with move statements to move farther. hero . moveRight ( 3 ) he…" at bounding box center [580, 137] width 176 height 239
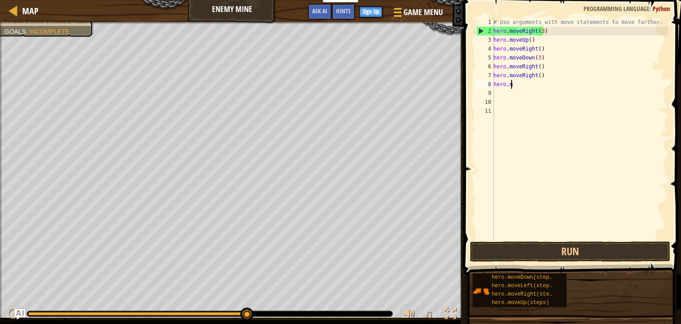
type textarea "h"
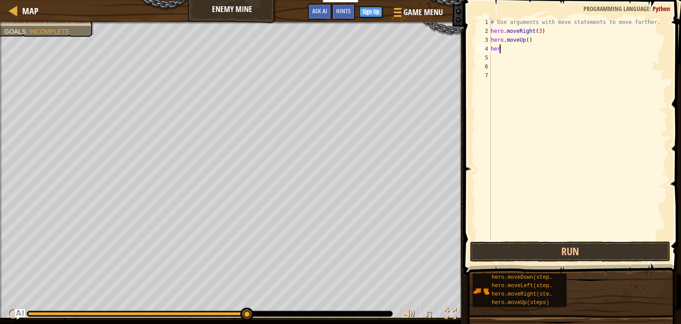
type textarea "h"
click at [537, 32] on div "# Use arguments with move statements to move farther. hero . moveRight ( 3 )" at bounding box center [578, 137] width 179 height 239
type textarea "hero.moveRight(+6)"
click at [541, 32] on div "# Use arguments with move statements to move farther. hero . moveRight ( + 6 )" at bounding box center [578, 137] width 179 height 239
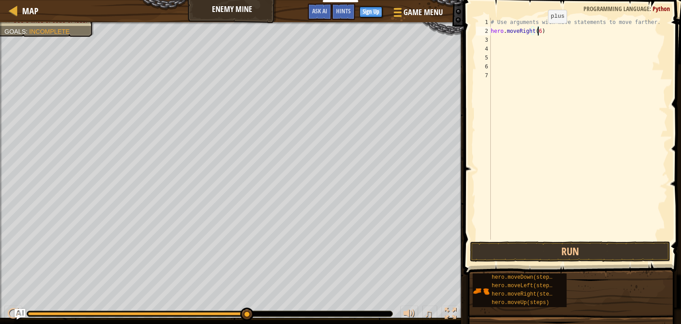
scroll to position [4, 4]
click at [555, 254] on button "Run" at bounding box center [570, 251] width 200 height 20
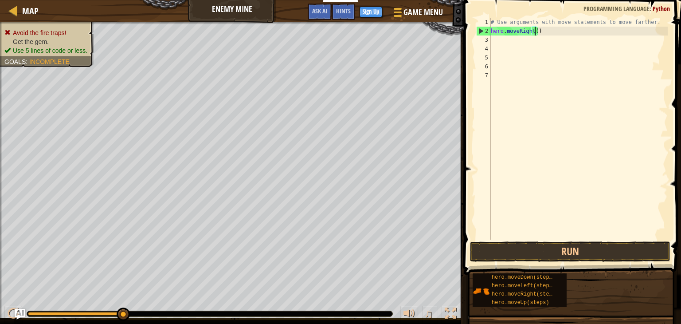
type textarea "hero.moveRight(3)"
click at [544, 35] on div "# Use arguments with move statements to move farther. hero . moveRight ( 3 )" at bounding box center [578, 137] width 179 height 239
type textarea "h"
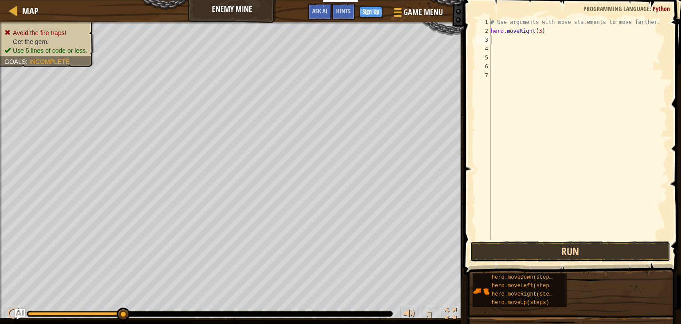
click at [509, 245] on button "Run" at bounding box center [570, 251] width 200 height 20
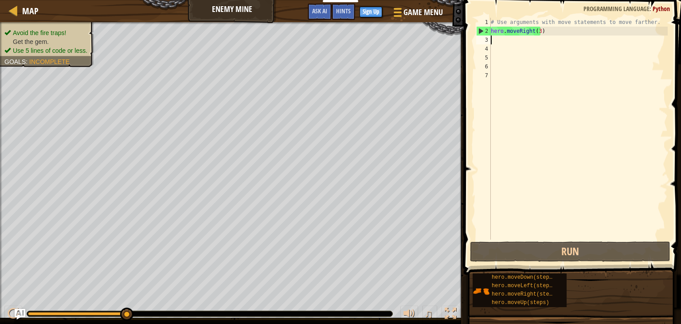
type textarea "h"
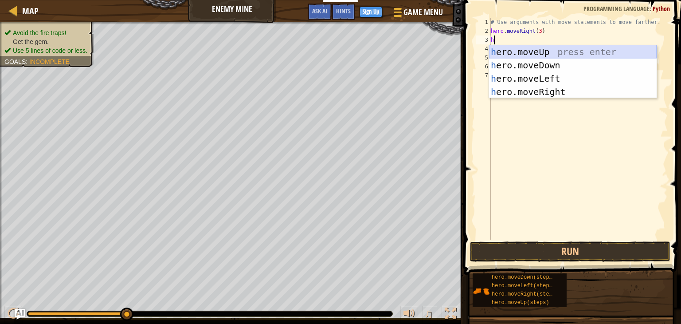
click at [516, 56] on div "h ero.moveUp press enter h ero.moveDown press enter h ero.moveLeft press enter …" at bounding box center [573, 85] width 168 height 80
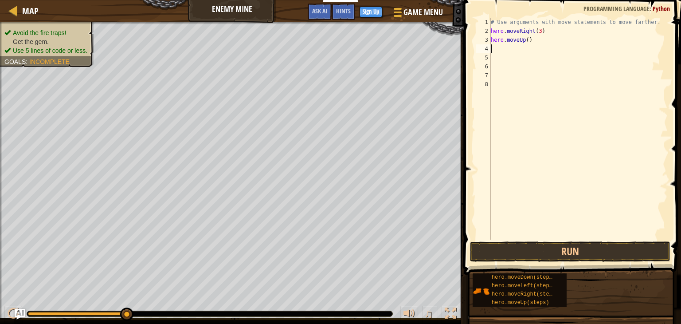
click at [495, 50] on div "# Use arguments with move statements to move farther. hero . moveRight ( 3 ) he…" at bounding box center [578, 137] width 179 height 239
type textarea "h"
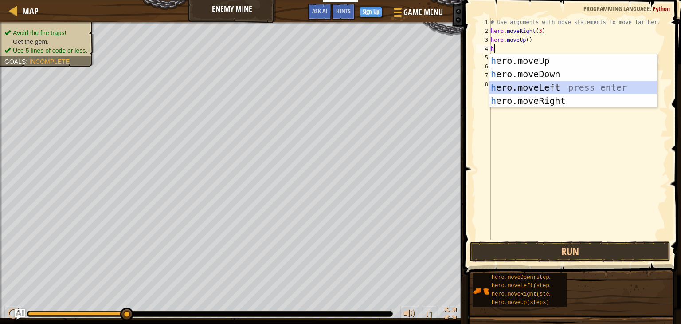
click at [524, 90] on div "h ero.moveUp press enter h ero.moveDown press enter h ero.moveLeft press enter …" at bounding box center [573, 94] width 168 height 80
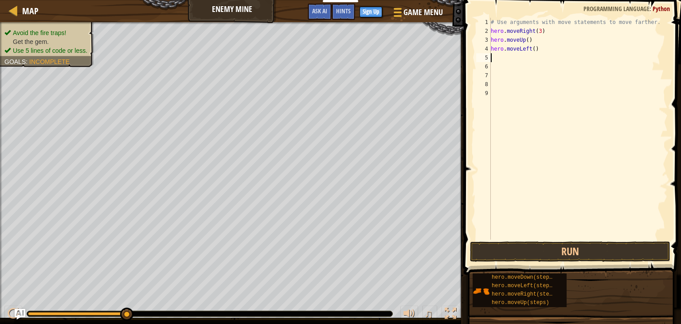
type textarea "h"
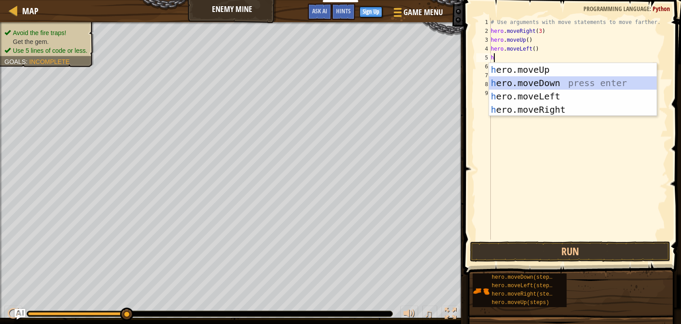
click at [514, 88] on div "h ero.moveUp press enter h ero.moveDown press enter h ero.moveLeft press enter …" at bounding box center [573, 103] width 168 height 80
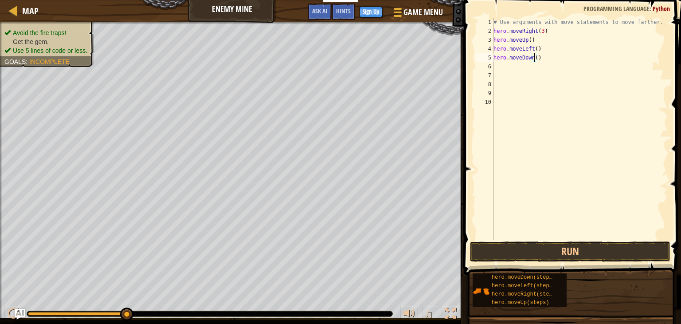
click at [534, 59] on div "# Use arguments with move statements to move farther. hero . moveRight ( 3 ) he…" at bounding box center [580, 137] width 176 height 239
type textarea "hero.moveDown(3)"
type textarea "h"
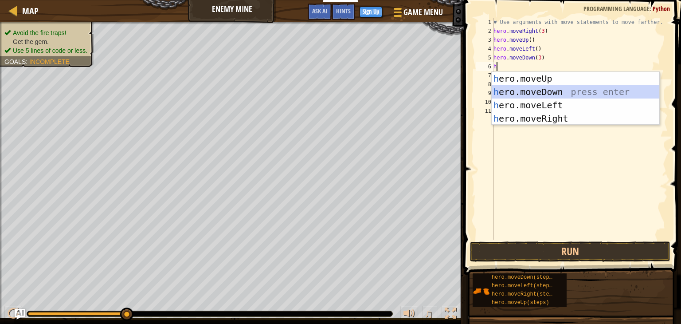
click at [528, 86] on div "h ero.moveUp press enter h ero.moveDown press enter h ero.moveLeft press enter …" at bounding box center [576, 112] width 168 height 80
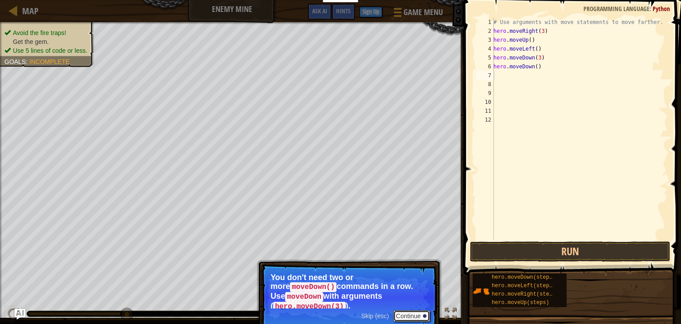
click at [411, 310] on button "Continue" at bounding box center [411, 316] width 37 height 12
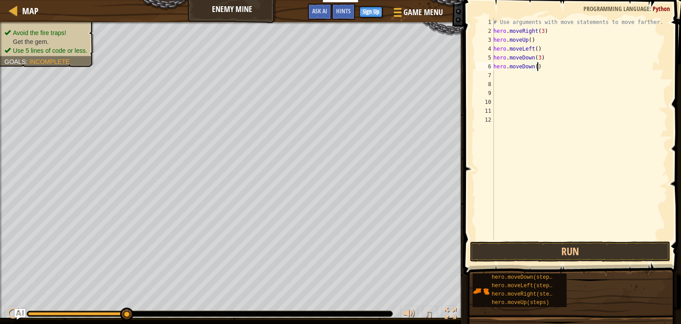
click at [546, 63] on div "# Use arguments with move statements to move farther. hero . moveRight ( 3 ) he…" at bounding box center [580, 137] width 176 height 239
type textarea "h"
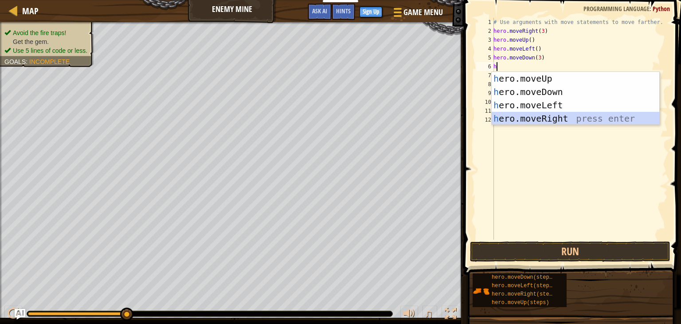
click at [533, 121] on div "h ero.moveUp press enter h ero.moveDown press enter h ero.moveLeft press enter …" at bounding box center [576, 112] width 168 height 80
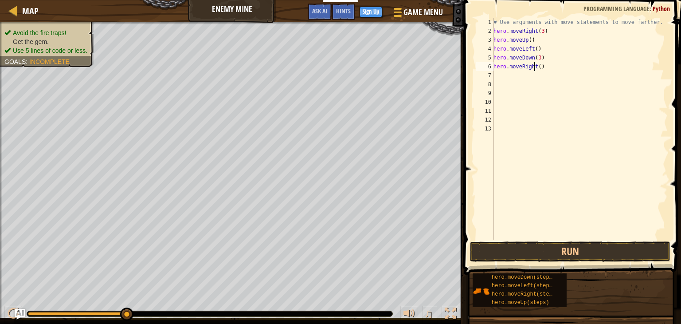
click at [536, 68] on div "# Use arguments with move statements to move farther. hero . moveRight ( 3 ) he…" at bounding box center [580, 137] width 176 height 239
click at [537, 68] on div "# Use arguments with move statements to move farther. hero . moveRight ( 3 ) he…" at bounding box center [580, 137] width 176 height 239
click at [506, 242] on button "Run" at bounding box center [570, 251] width 200 height 20
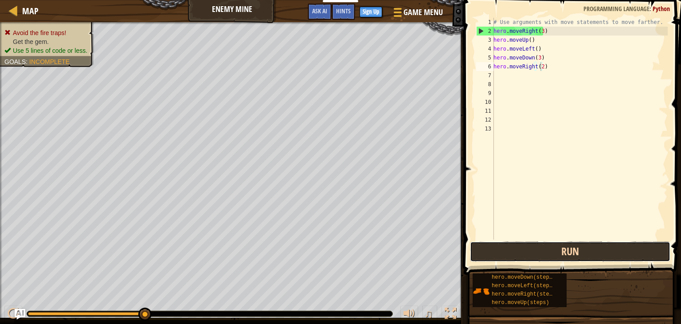
click at [518, 251] on button "Run" at bounding box center [570, 251] width 200 height 20
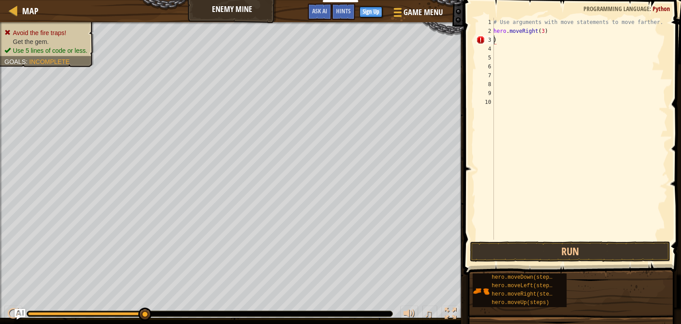
type textarea "hero.moveRight(3))"
click at [555, 35] on div "# Use arguments with move statements to move farther. hero . moveRight ( 3 ))" at bounding box center [578, 137] width 179 height 239
click at [553, 31] on div "# Use arguments with move statements to move farther. hero . moveRight ( 3 ))" at bounding box center [578, 137] width 179 height 239
type textarea "hero.moveRight(3)"
click at [531, 251] on button "Run" at bounding box center [570, 251] width 200 height 20
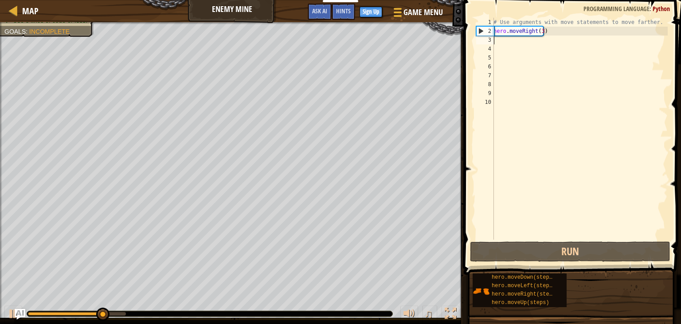
type textarea "h"
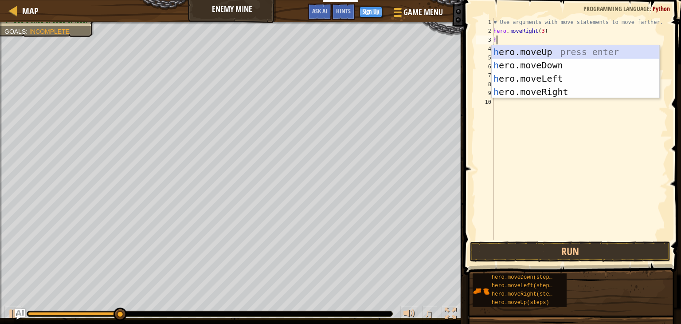
click at [505, 55] on div "h ero.moveUp press enter h ero.moveDown press enter h ero.moveLeft press enter …" at bounding box center [576, 85] width 168 height 80
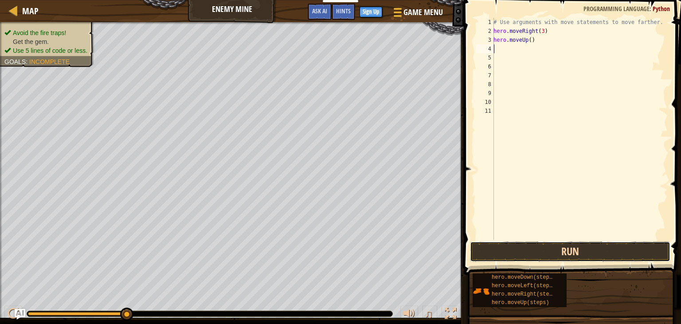
click at [536, 256] on button "Run" at bounding box center [570, 251] width 200 height 20
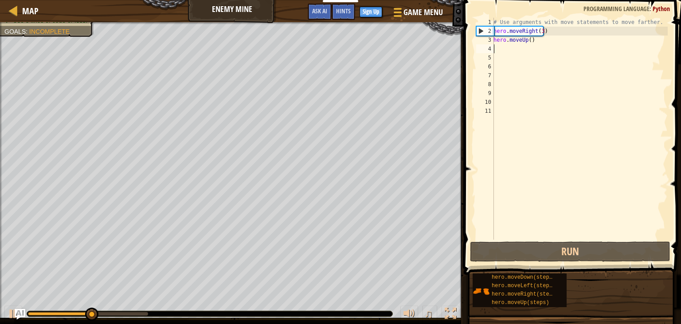
type textarea "h"
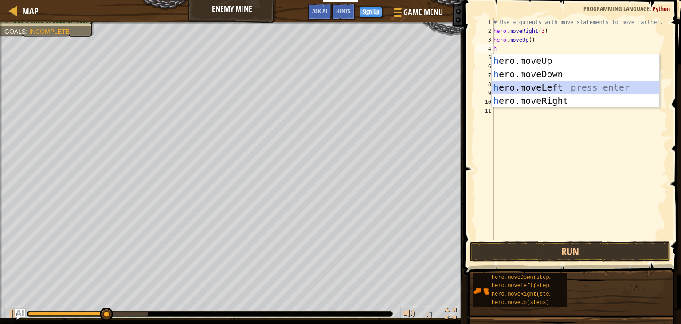
click at [523, 84] on div "h ero.moveUp press enter h ero.moveDown press enter h ero.moveLeft press enter …" at bounding box center [576, 94] width 168 height 80
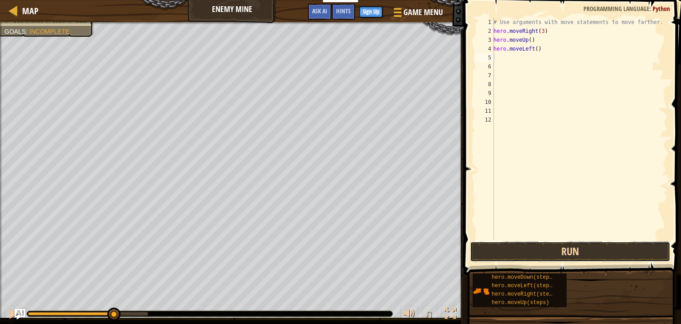
click at [525, 254] on button "Run" at bounding box center [570, 251] width 200 height 20
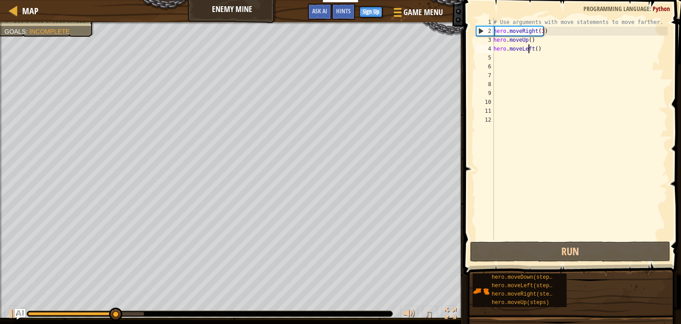
click at [529, 48] on div "# Use arguments with move statements to move farther. hero . moveRight ( 3 ) he…" at bounding box center [580, 137] width 176 height 239
click at [537, 48] on div "# Use arguments with move statements to move farther. hero . moveRight ( 3 ) he…" at bounding box center [580, 137] width 176 height 239
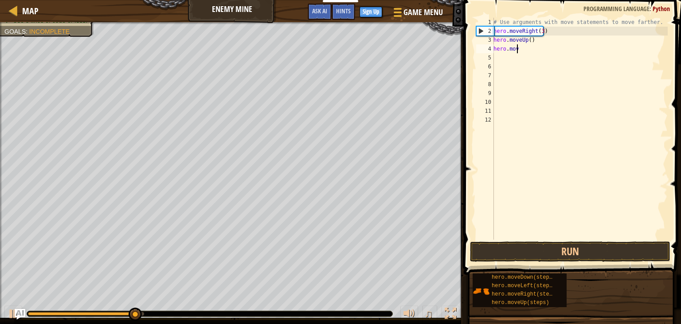
type textarea "h"
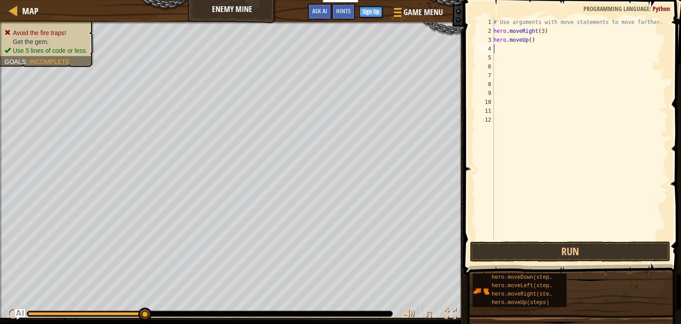
type textarea "h"
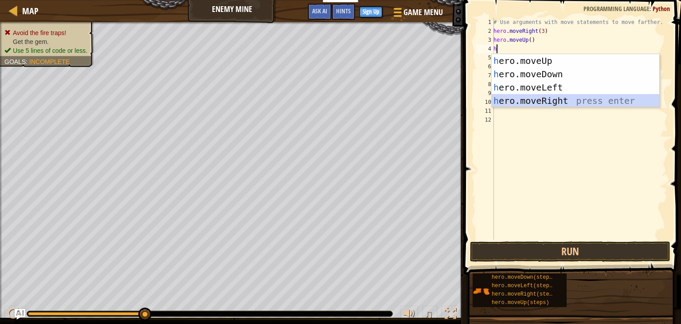
click at [499, 94] on div "h ero.moveUp press enter h ero.moveDown press enter h ero.moveLeft press enter …" at bounding box center [576, 94] width 168 height 80
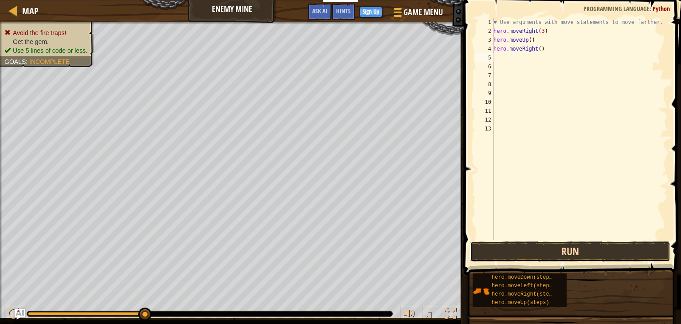
click at [515, 251] on button "Run" at bounding box center [570, 251] width 200 height 20
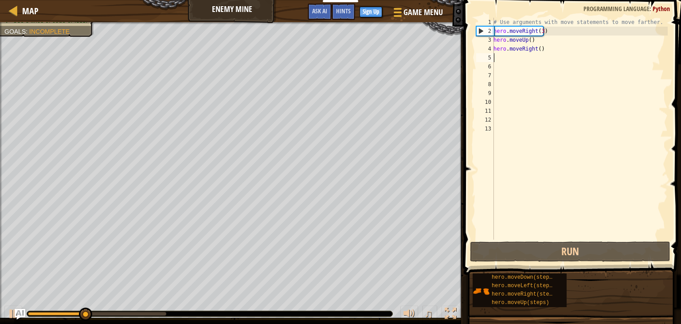
type textarea "h"
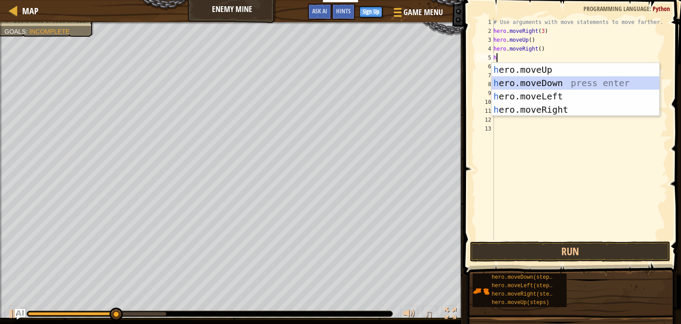
click at [540, 82] on div "h ero.moveUp press enter h ero.moveDown press enter h ero.moveLeft press enter …" at bounding box center [576, 103] width 168 height 80
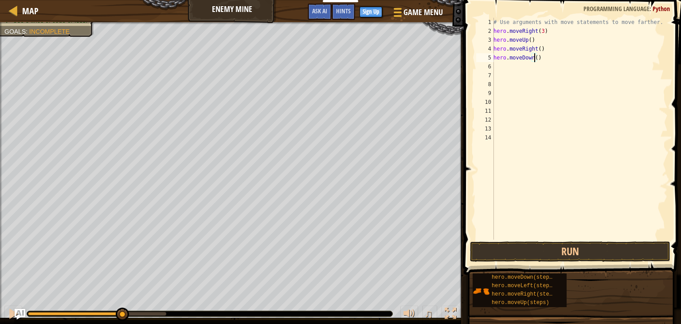
click at [534, 58] on div "# Use arguments with move statements to move farther. hero . moveRight ( 3 ) he…" at bounding box center [580, 137] width 176 height 239
type textarea "hero.moveDown(3)"
click at [546, 59] on div "# Use arguments with move statements to move farther. hero . moveRight ( 3 ) he…" at bounding box center [580, 137] width 176 height 239
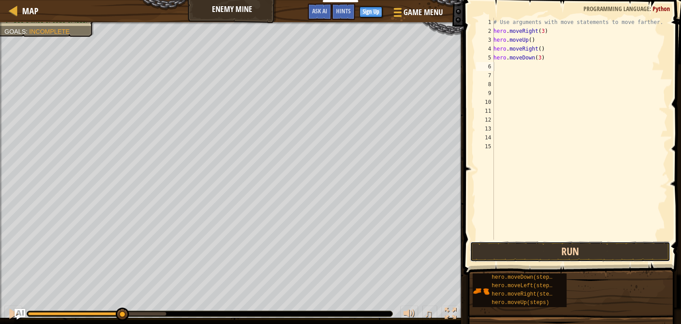
click at [509, 246] on button "Run" at bounding box center [570, 251] width 200 height 20
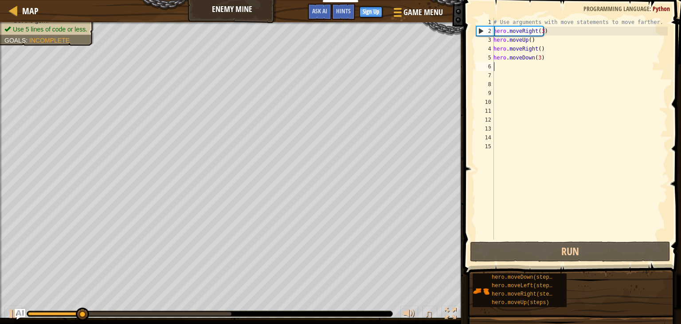
click at [518, 69] on div "# Use arguments with move statements to move farther. hero . moveRight ( 3 ) he…" at bounding box center [580, 137] width 176 height 239
type textarea "h"
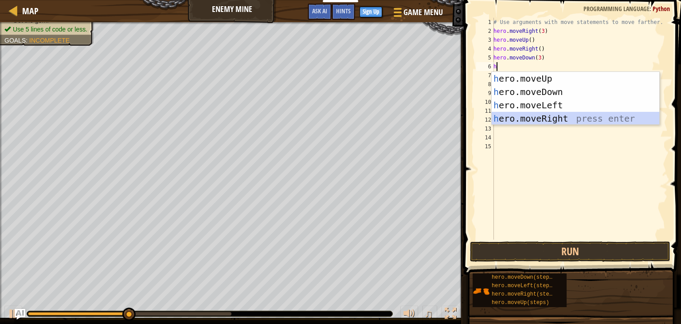
click at [548, 115] on div "h ero.moveUp press enter h ero.moveDown press enter h ero.moveLeft press enter …" at bounding box center [576, 112] width 168 height 80
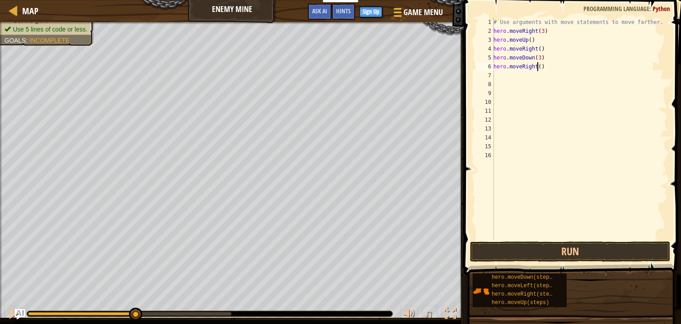
click at [537, 69] on div "# Use arguments with move statements to move farther. hero . moveRight ( 3 ) he…" at bounding box center [580, 137] width 176 height 239
type textarea "hero.moveRight(2)"
click at [546, 255] on button "Run" at bounding box center [570, 251] width 200 height 20
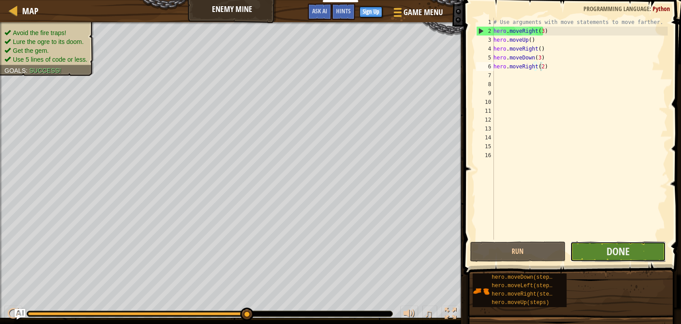
click at [576, 247] on button "Done" at bounding box center [618, 251] width 96 height 20
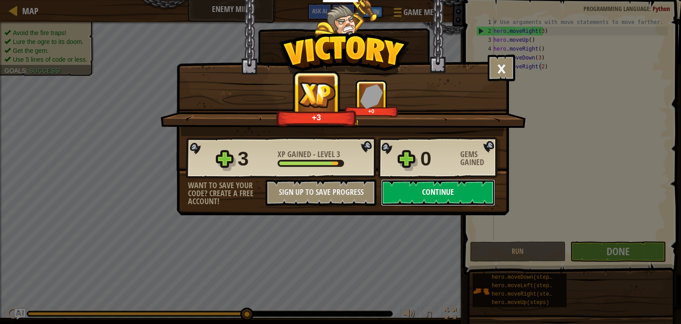
click at [433, 193] on button "Continue" at bounding box center [438, 192] width 114 height 27
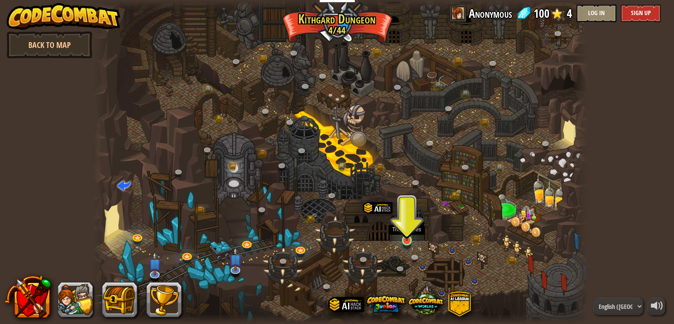
drag, startPoint x: 397, startPoint y: 236, endPoint x: 403, endPoint y: 236, distance: 5.3
click at [403, 236] on div "Twisted Canyon (Locked) Challenge: collect the most gold using all the programm…" at bounding box center [340, 162] width 495 height 324
click at [403, 236] on img at bounding box center [407, 227] width 12 height 28
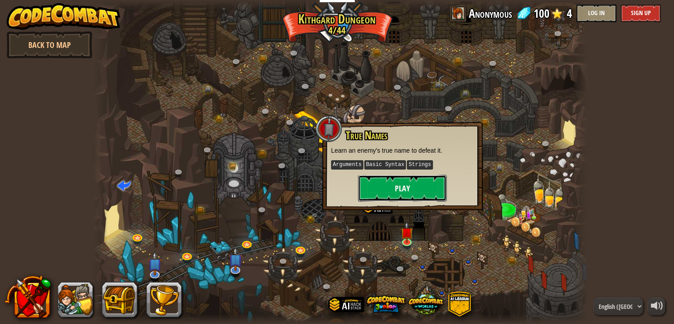
click at [392, 186] on button "Play" at bounding box center [402, 188] width 89 height 27
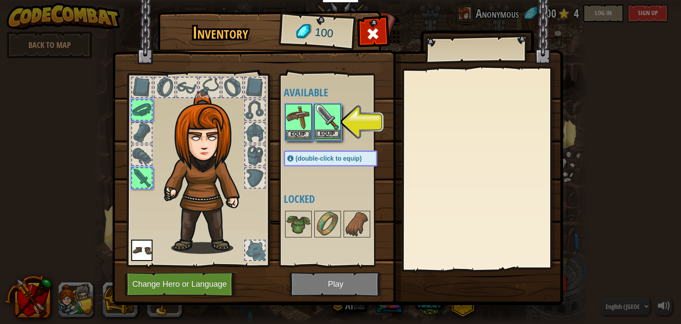
click at [319, 116] on img at bounding box center [327, 117] width 25 height 25
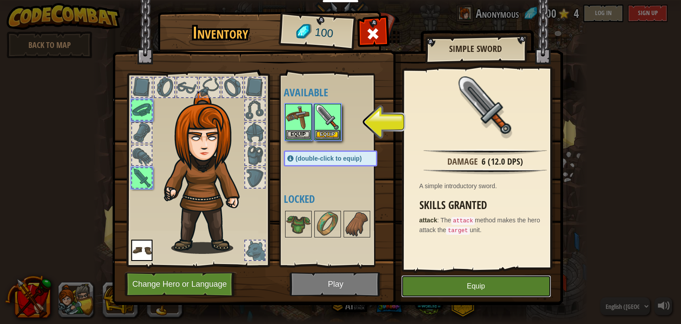
click at [516, 293] on button "Equip" at bounding box center [476, 286] width 150 height 22
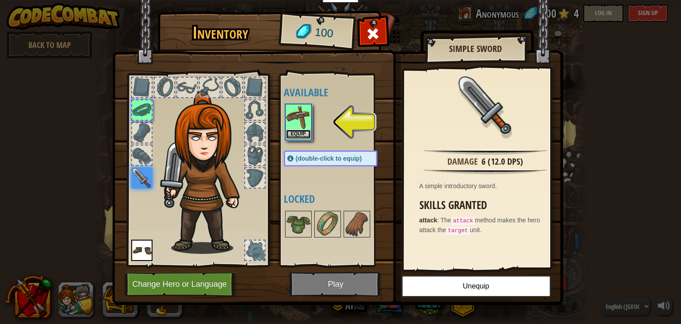
click at [296, 136] on button "Equip" at bounding box center [298, 133] width 25 height 9
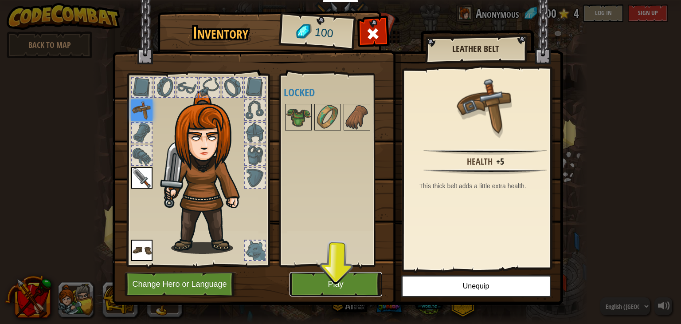
click at [333, 283] on button "Play" at bounding box center [336, 284] width 93 height 24
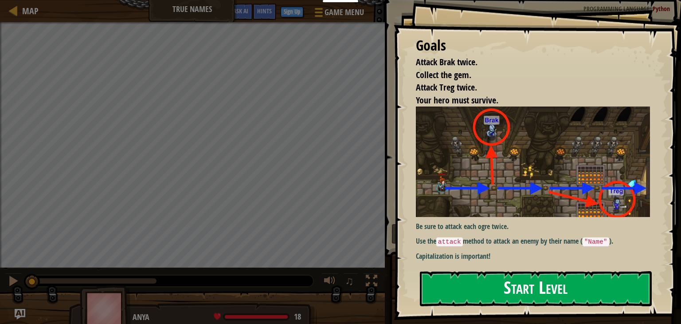
click at [599, 298] on button "Start Level" at bounding box center [536, 288] width 232 height 35
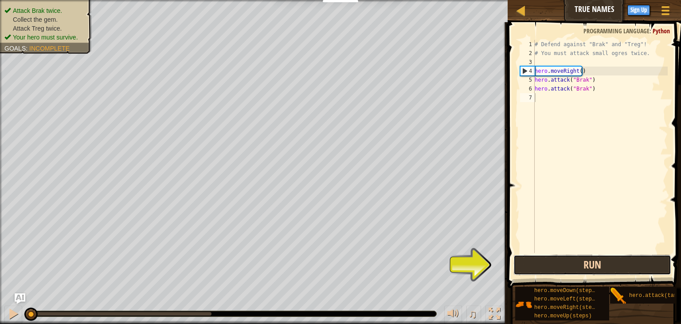
click at [543, 258] on button "Run" at bounding box center [592, 265] width 158 height 20
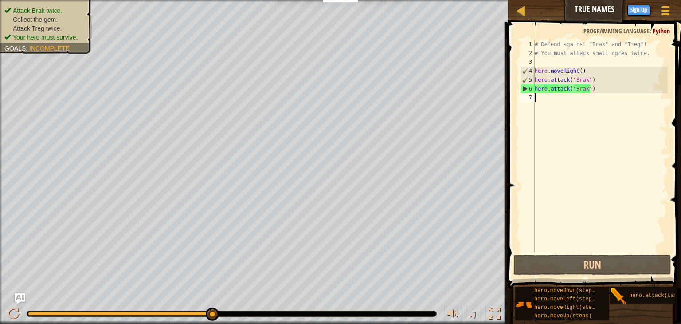
type textarea "h"
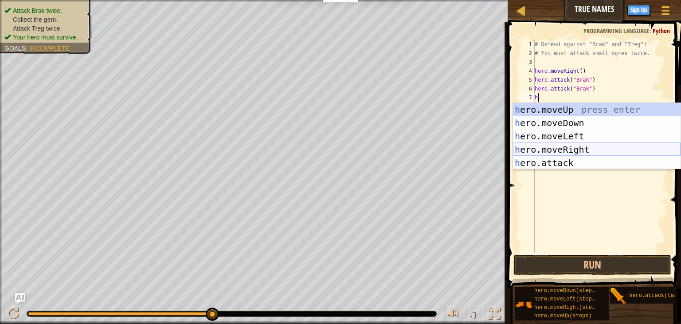
click at [538, 151] on div "h ero.moveUp press enter h ero.moveDown press enter h ero.moveLeft press enter …" at bounding box center [597, 149] width 168 height 93
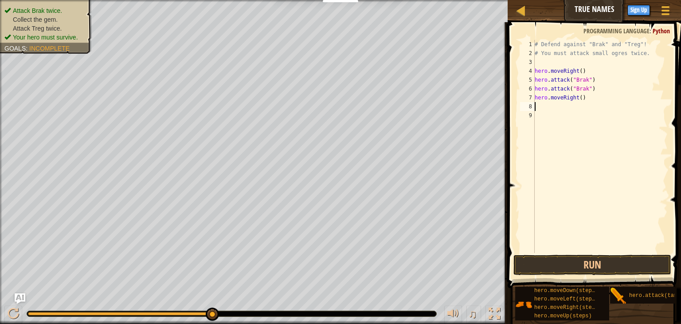
click at [580, 97] on div "# Defend against "Brak" and "Treg"! # You must attack small ogres twice. hero .…" at bounding box center [600, 155] width 135 height 231
type textarea "hero.moveRight(2)"
click at [590, 102] on div "# Defend against "Brak" and "Treg"! # You must attack small ogres twice. hero .…" at bounding box center [600, 155] width 135 height 231
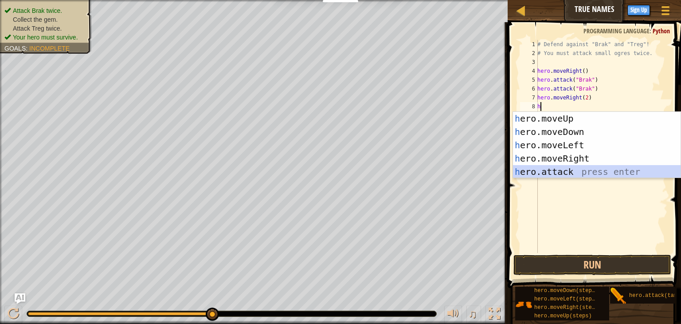
click at [539, 166] on div "h ero.moveUp press enter h ero.moveDown press enter h ero.moveLeft press enter …" at bounding box center [597, 158] width 168 height 93
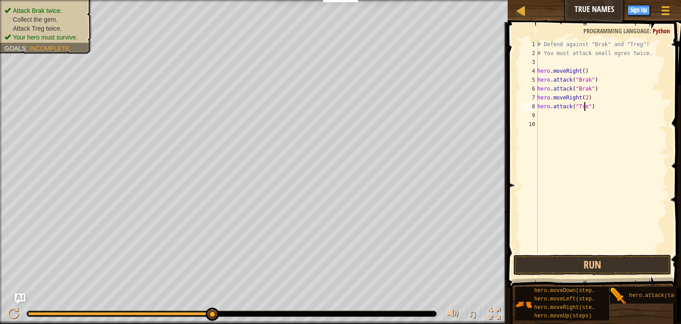
scroll to position [4, 4]
type textarea "hero.attack("Treg")"
click at [598, 108] on div "# Defend against "Brak" and "Treg"! # You must attack small ogres twice. hero .…" at bounding box center [602, 155] width 132 height 231
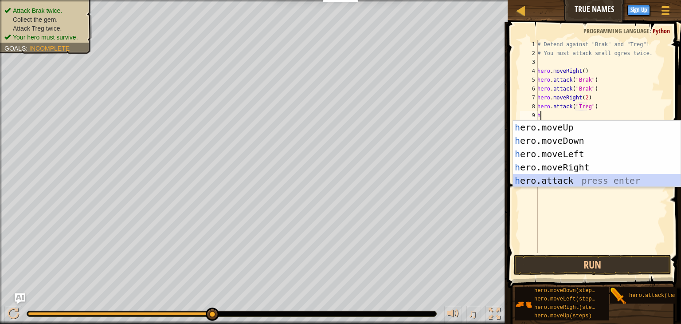
click at [557, 181] on div "h ero.moveUp press enter h ero.moveDown press enter h ero.moveLeft press enter …" at bounding box center [597, 167] width 168 height 93
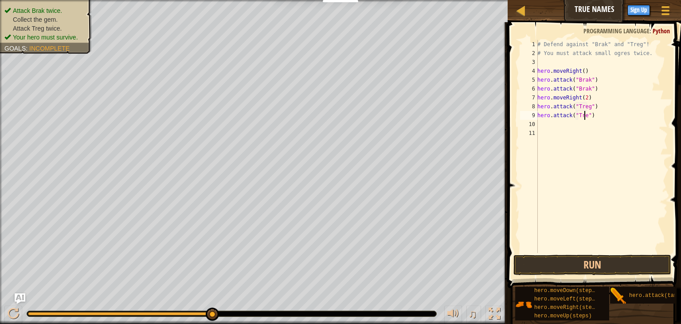
scroll to position [4, 4]
type textarea "hero.attack("Treg")"
click at [555, 255] on button "Run" at bounding box center [592, 265] width 158 height 20
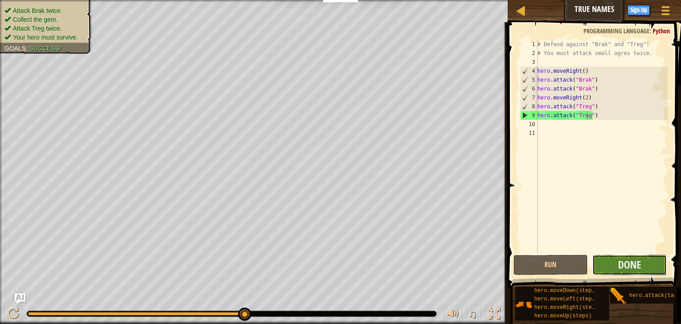
click at [614, 267] on button "Done" at bounding box center [629, 265] width 74 height 20
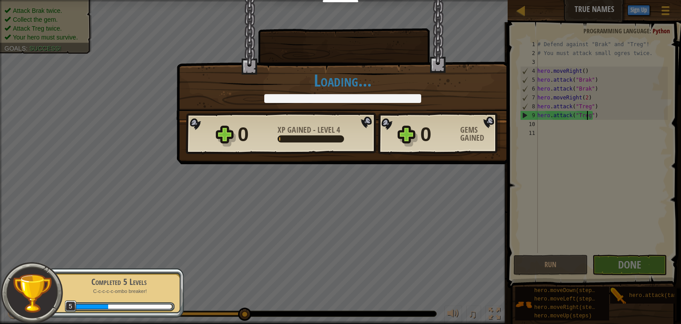
click at [145, 277] on div "Completed 5 Levels" at bounding box center [119, 281] width 112 height 12
